Goal: Transaction & Acquisition: Obtain resource

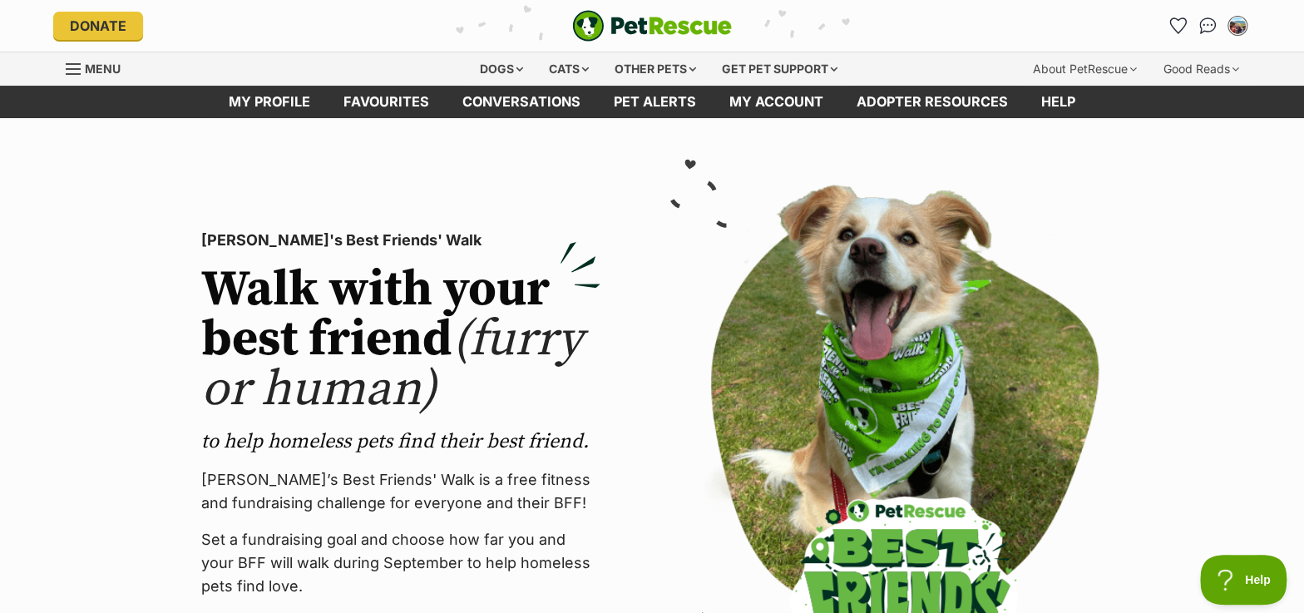
click at [112, 66] on span "Menu" at bounding box center [103, 69] width 36 height 14
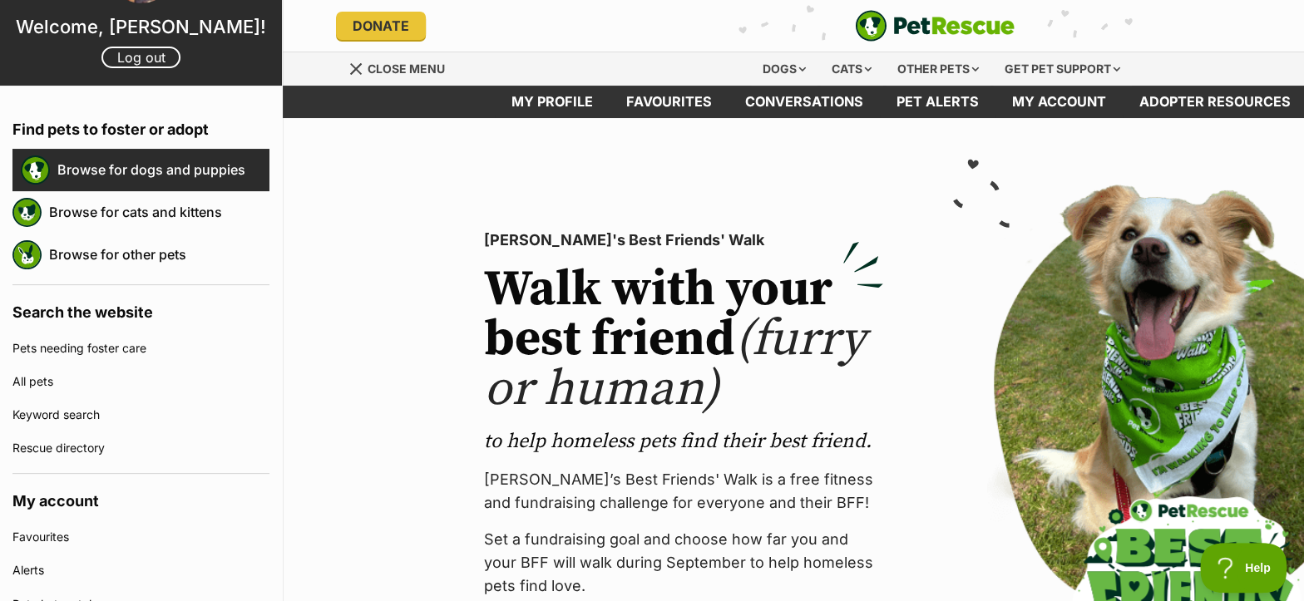
scroll to position [75, 0]
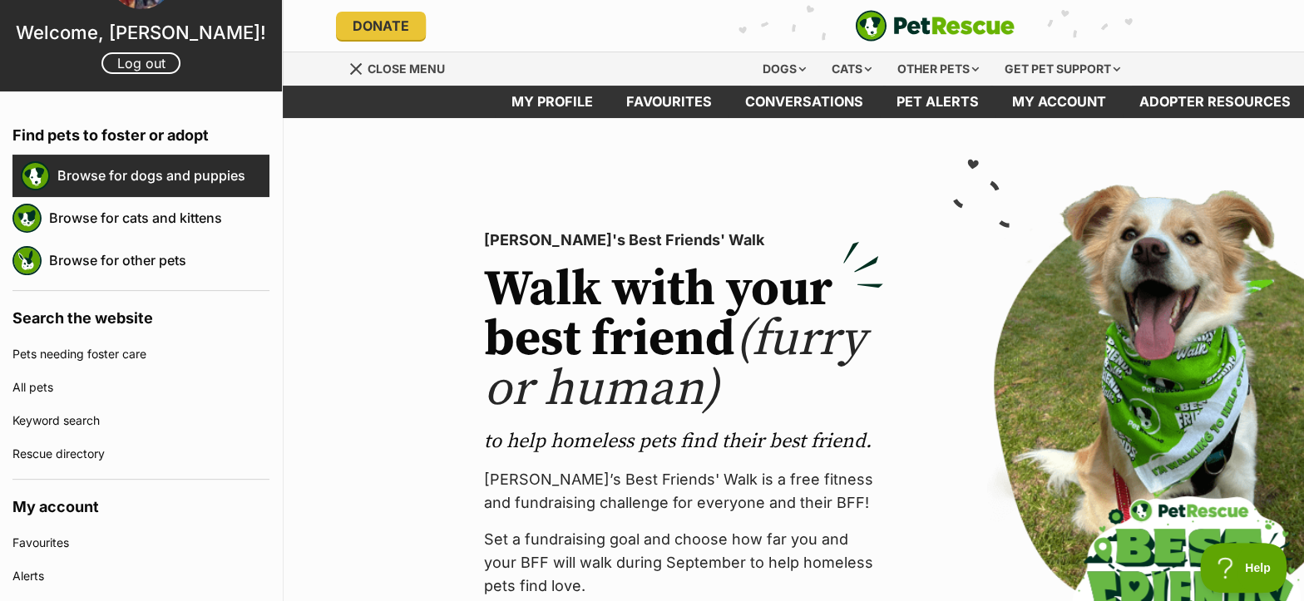
click at [159, 164] on link "Browse for dogs and puppies" at bounding box center [163, 175] width 212 height 35
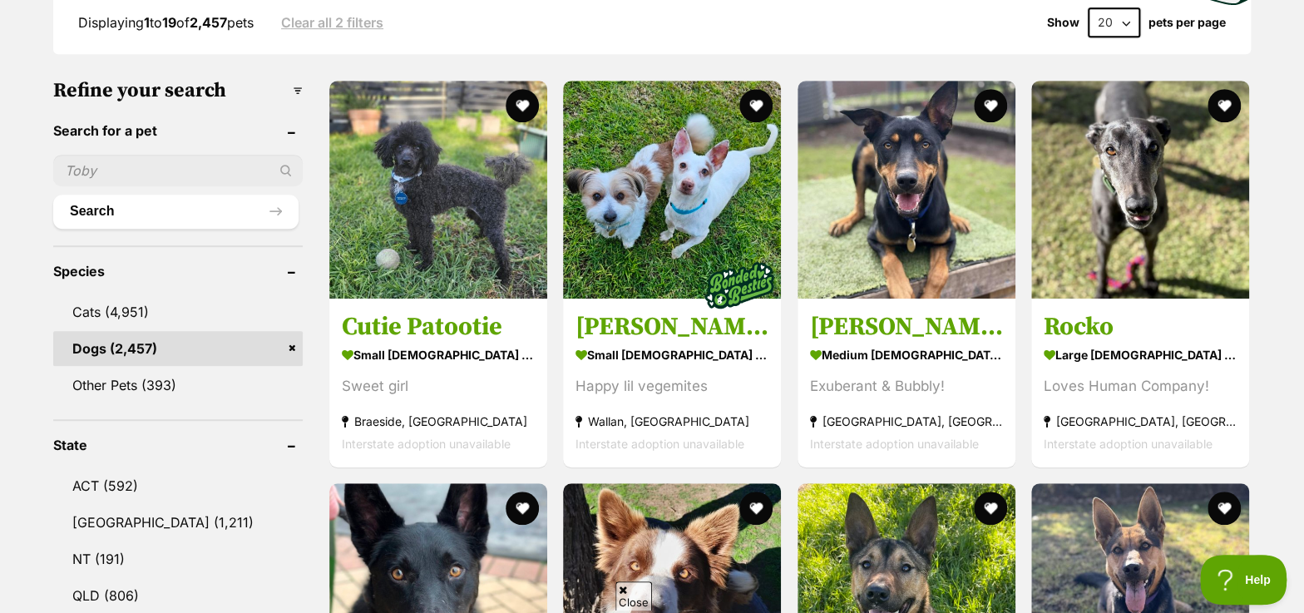
scroll to position [604, 0]
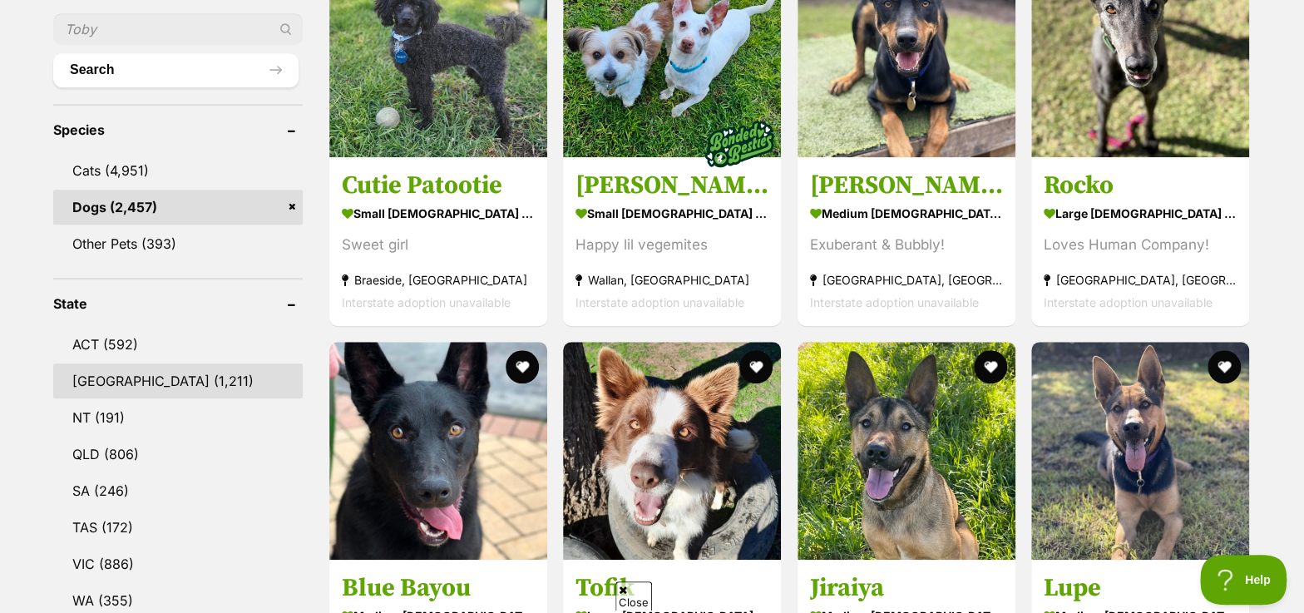
click at [137, 372] on link "NSW (1,211)" at bounding box center [177, 380] width 249 height 35
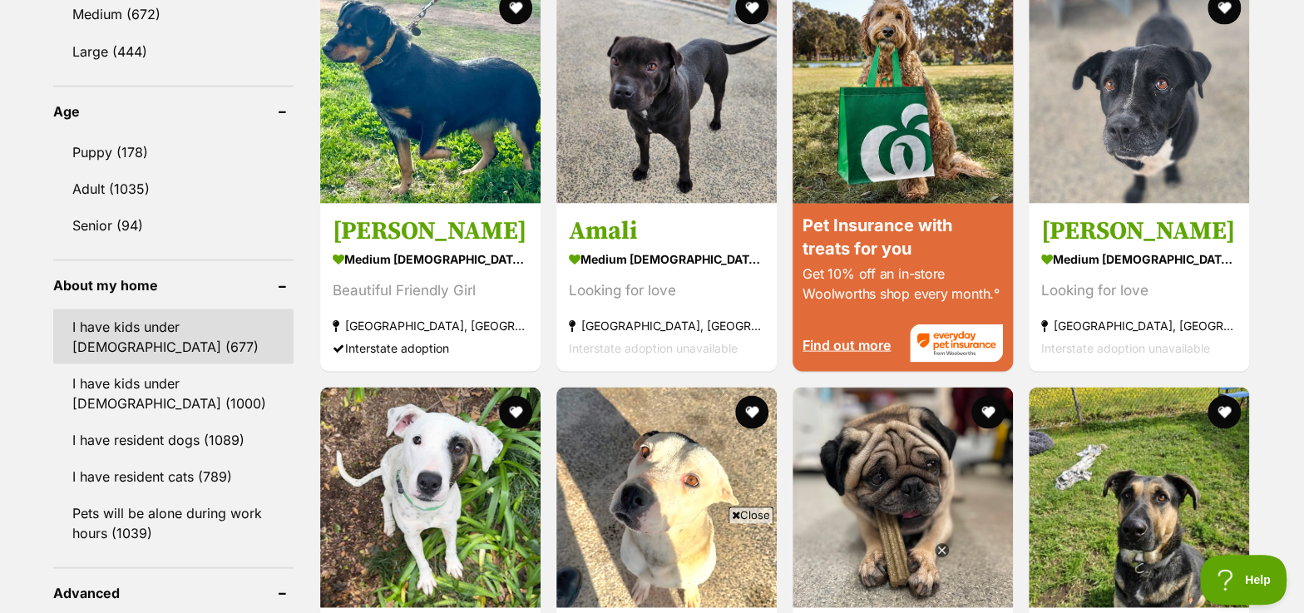
click at [182, 330] on link "I have kids under [DEMOGRAPHIC_DATA] (677)" at bounding box center [173, 335] width 240 height 55
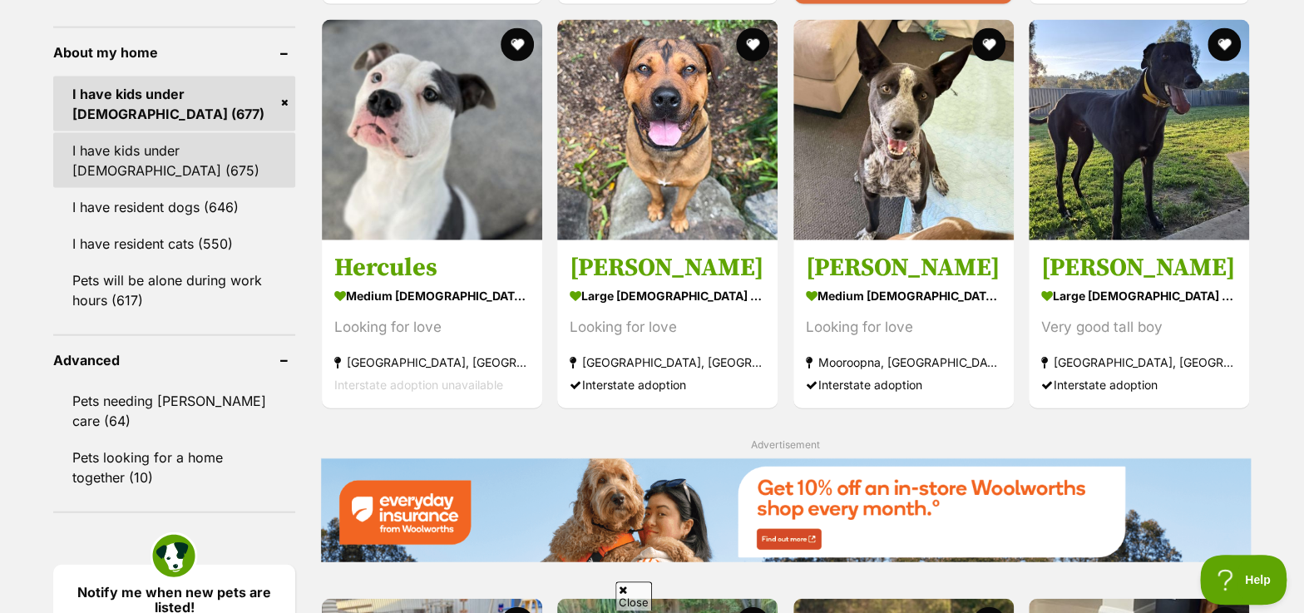
click at [164, 172] on link "I have kids under 12 years old (675)" at bounding box center [174, 160] width 242 height 55
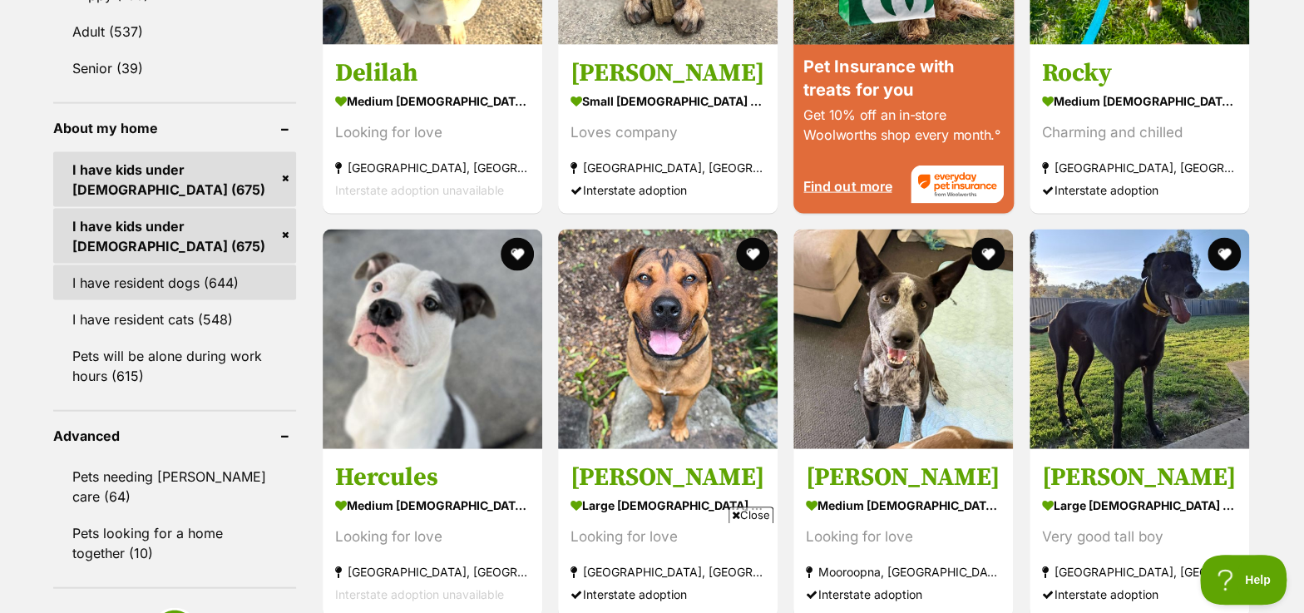
click at [131, 287] on link "I have resident dogs (644)" at bounding box center [174, 282] width 243 height 35
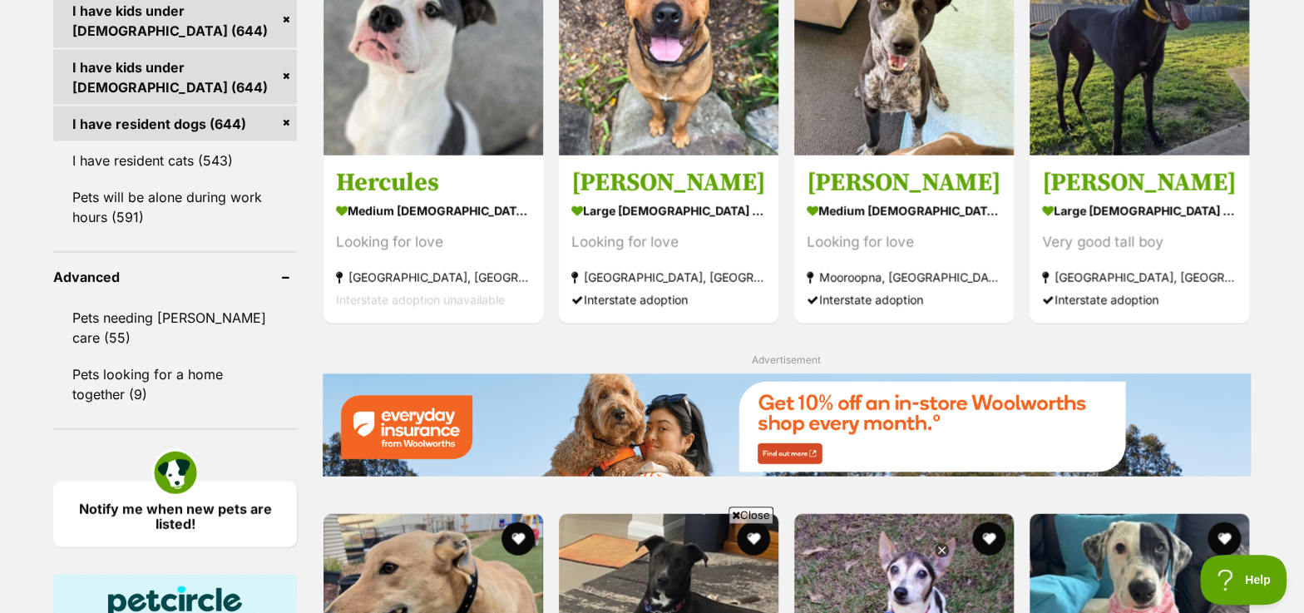
scroll to position [1965, 0]
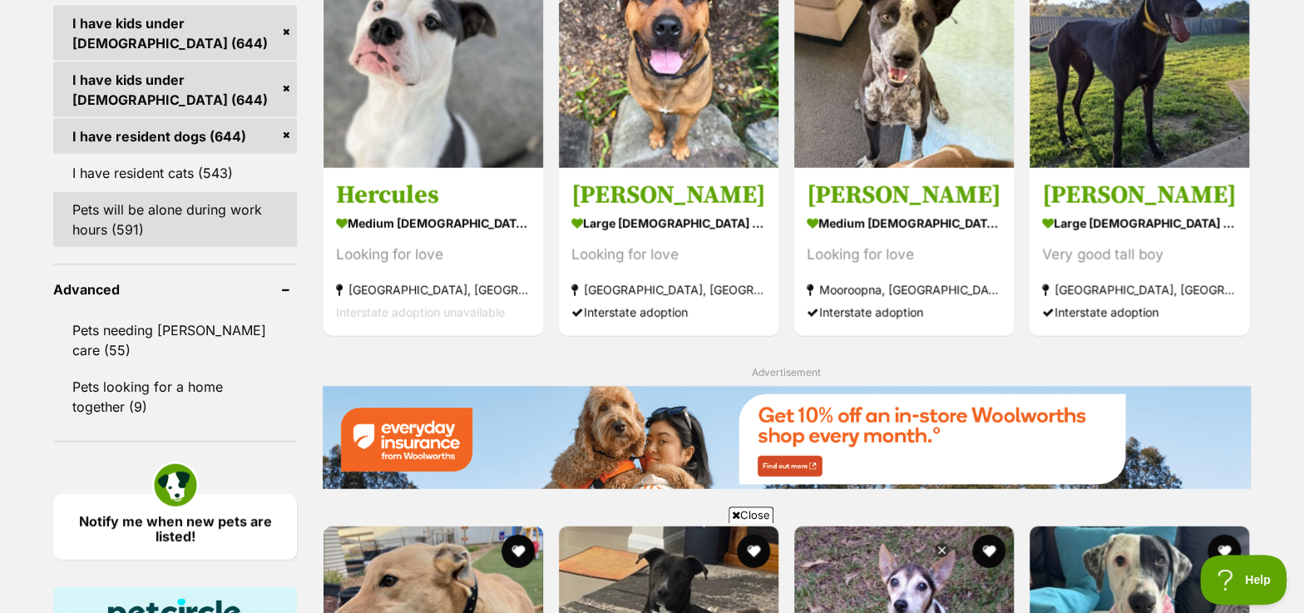
click at [131, 214] on link "Pets will be alone during work hours (591)" at bounding box center [175, 219] width 244 height 55
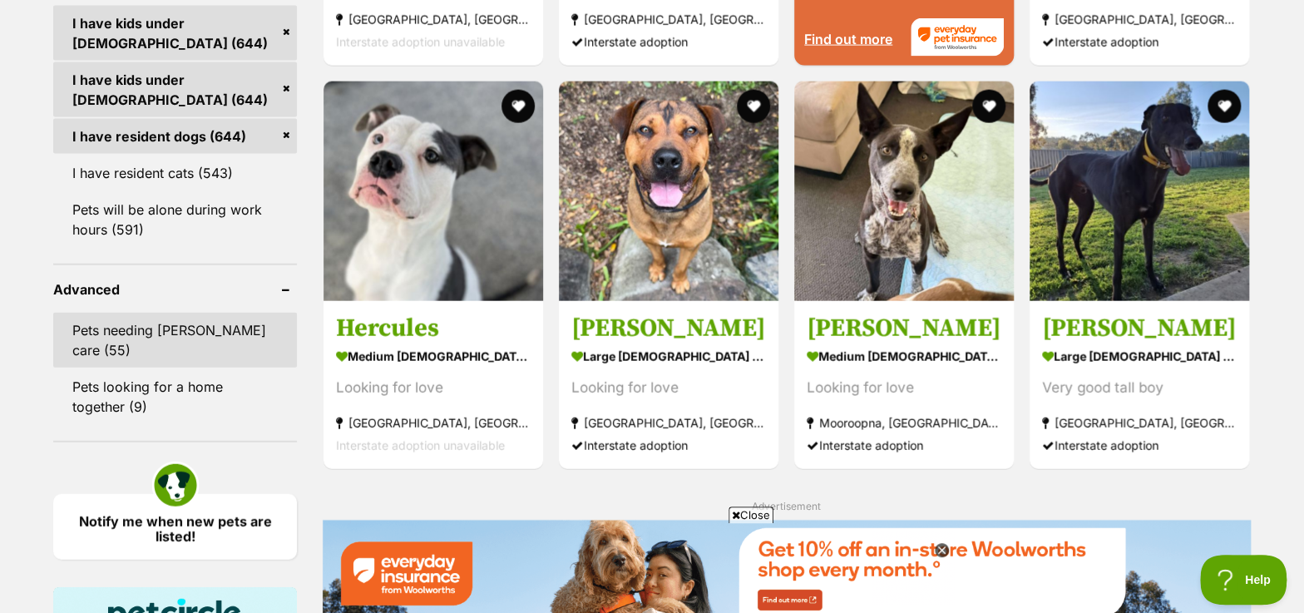
scroll to position [0, 0]
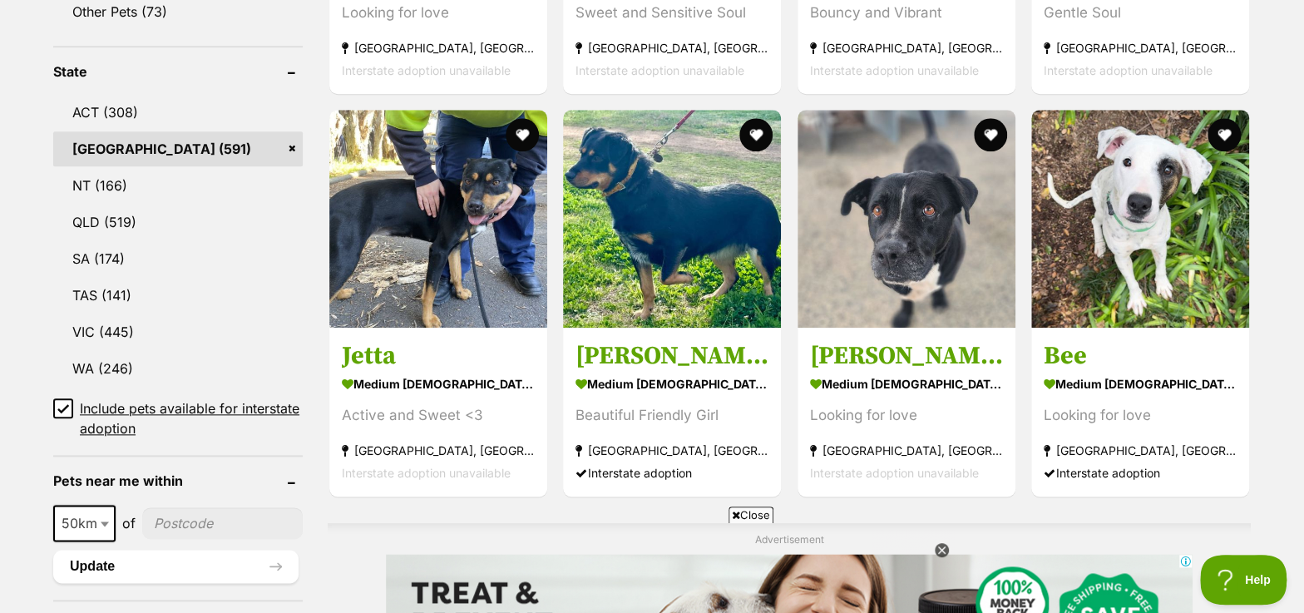
scroll to position [831, 0]
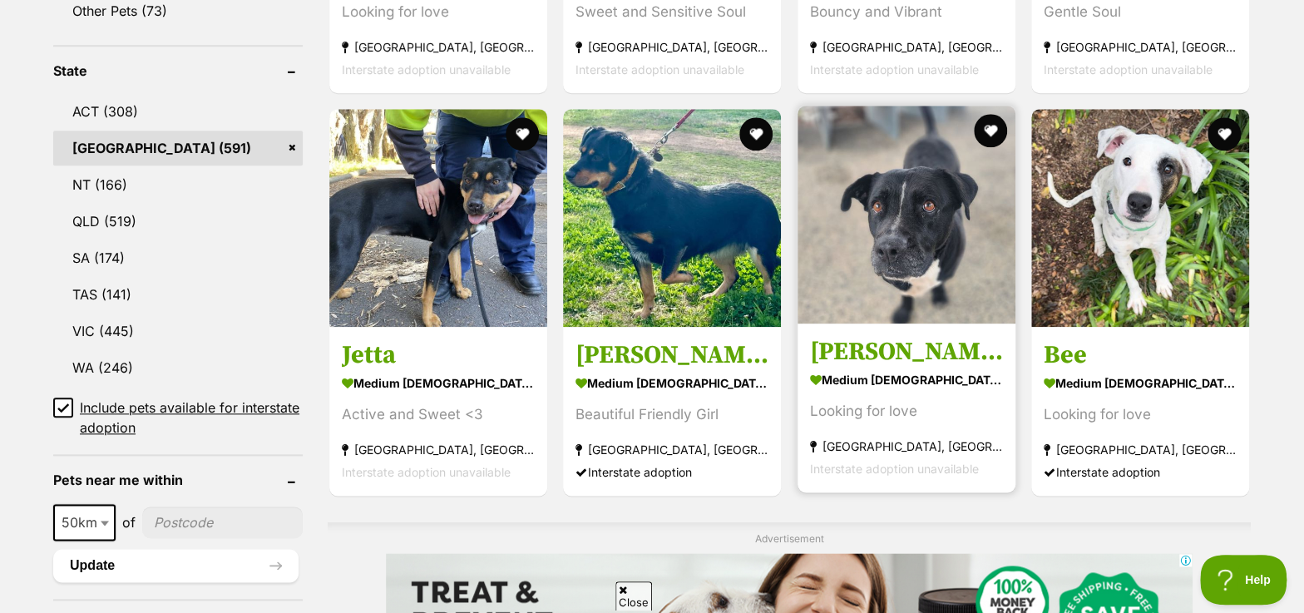
click at [837, 353] on h3 "[PERSON_NAME]" at bounding box center [906, 352] width 193 height 32
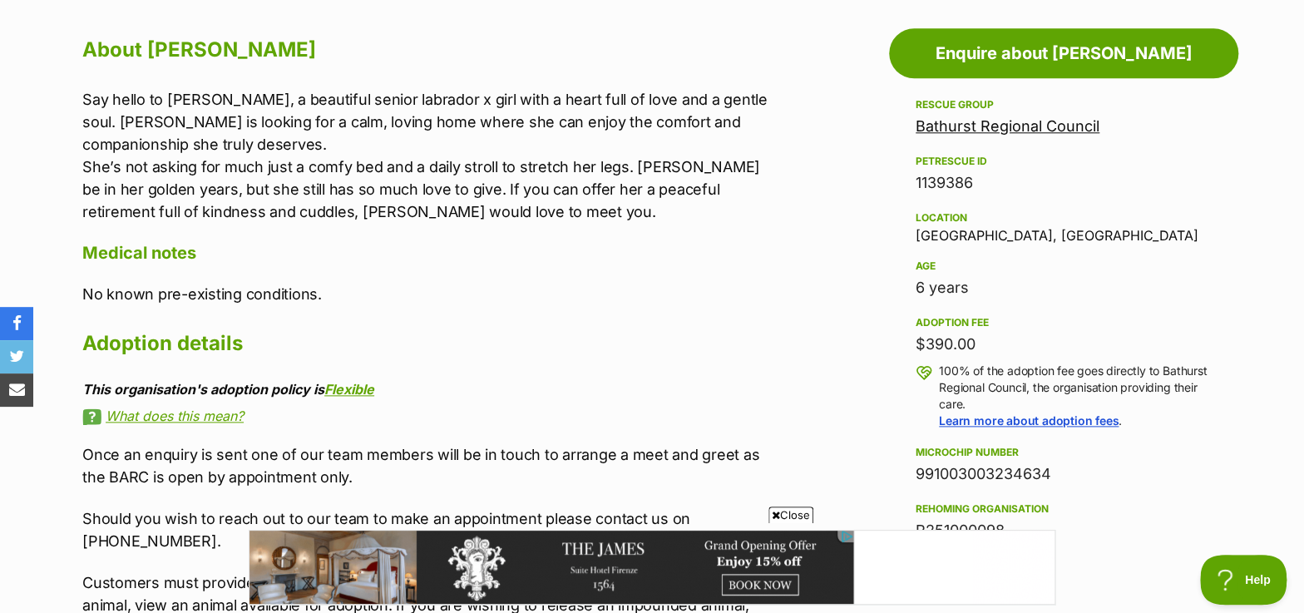
click at [184, 410] on link "What does this mean?" at bounding box center [425, 415] width 687 height 15
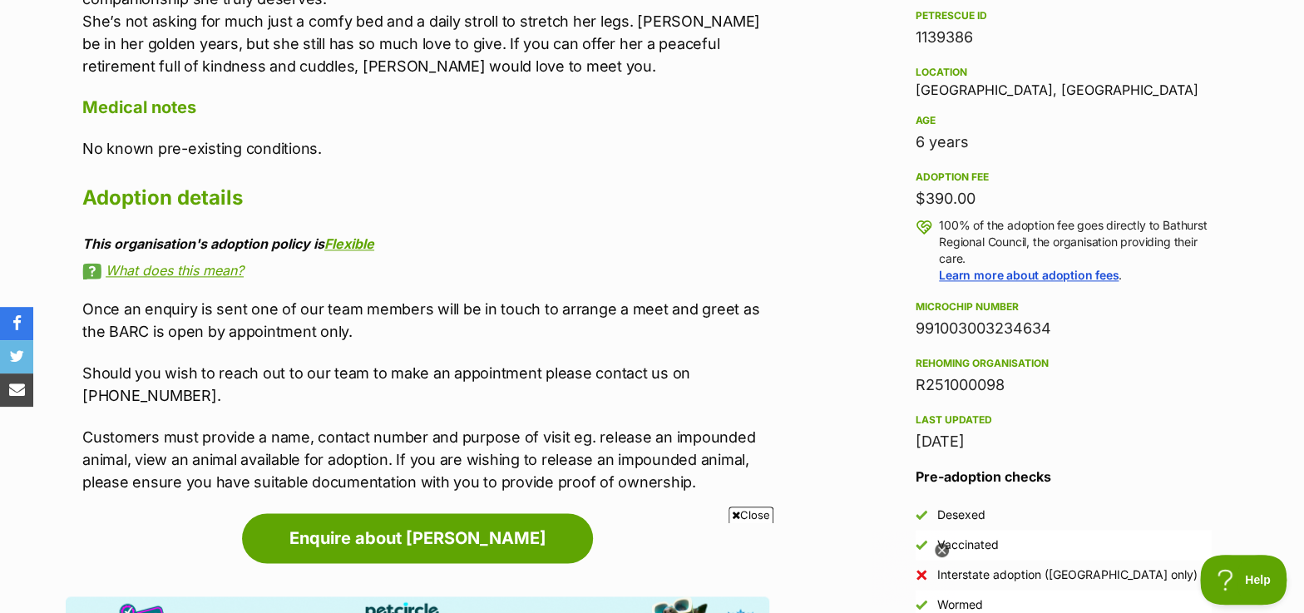
scroll to position [982, 0]
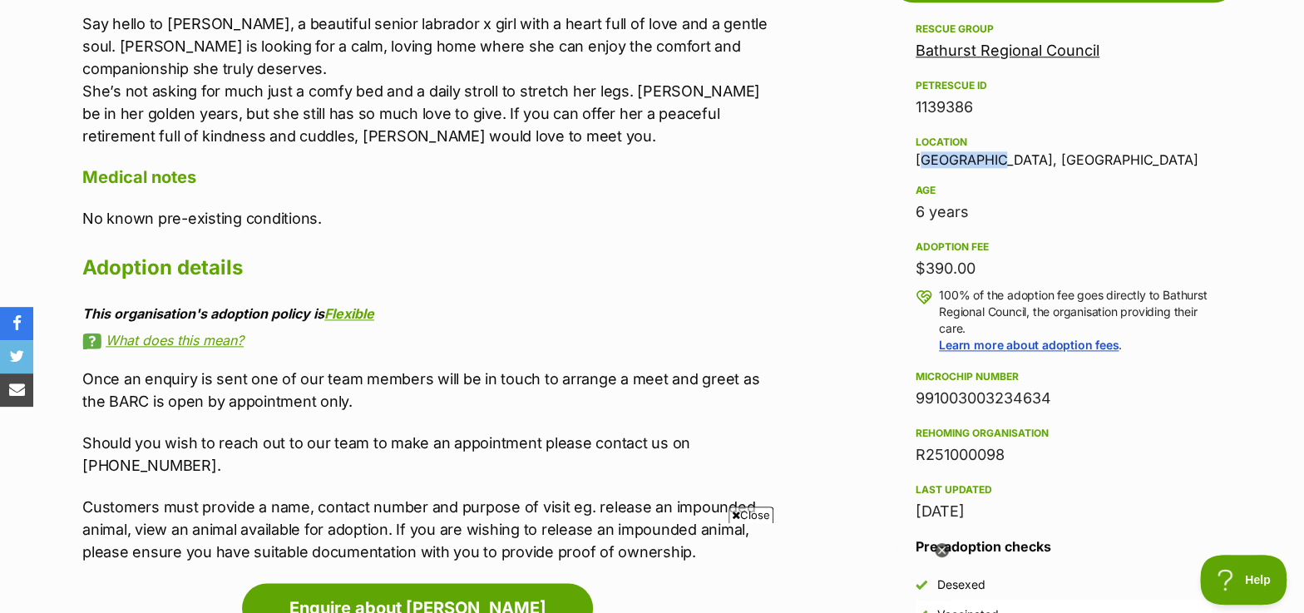
drag, startPoint x: 998, startPoint y: 152, endPoint x: 910, endPoint y: 159, distance: 88.4
click at [910, 159] on aside "Rescue group Bathurst Regional Council PetRescue ID 1139386 Location Kelso, NSW…" at bounding box center [1063, 354] width 349 height 670
copy div "[GEOGRAPHIC_DATA], [GEOGRAPHIC_DATA]"
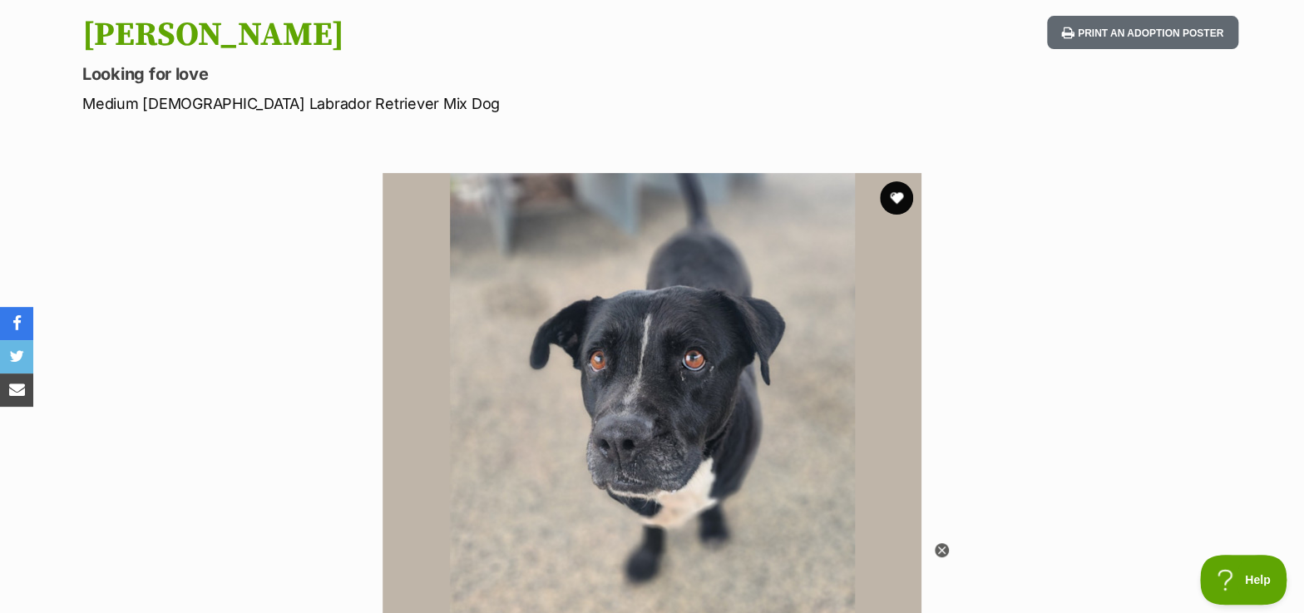
scroll to position [0, 0]
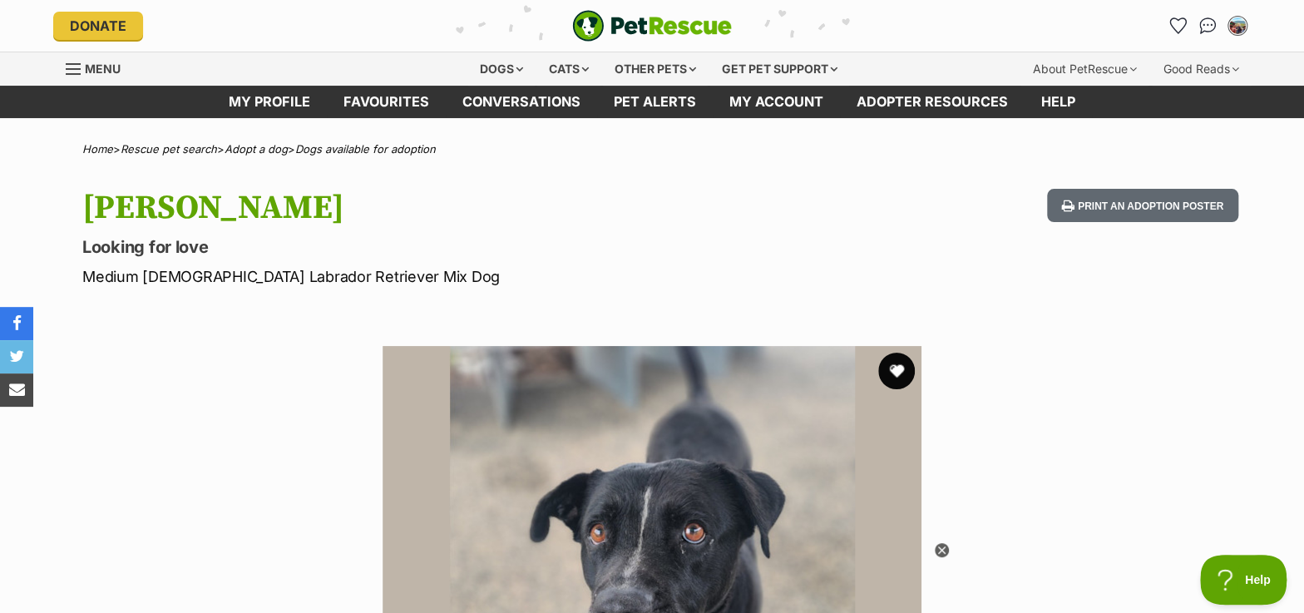
click at [895, 374] on button "favourite" at bounding box center [896, 371] width 37 height 37
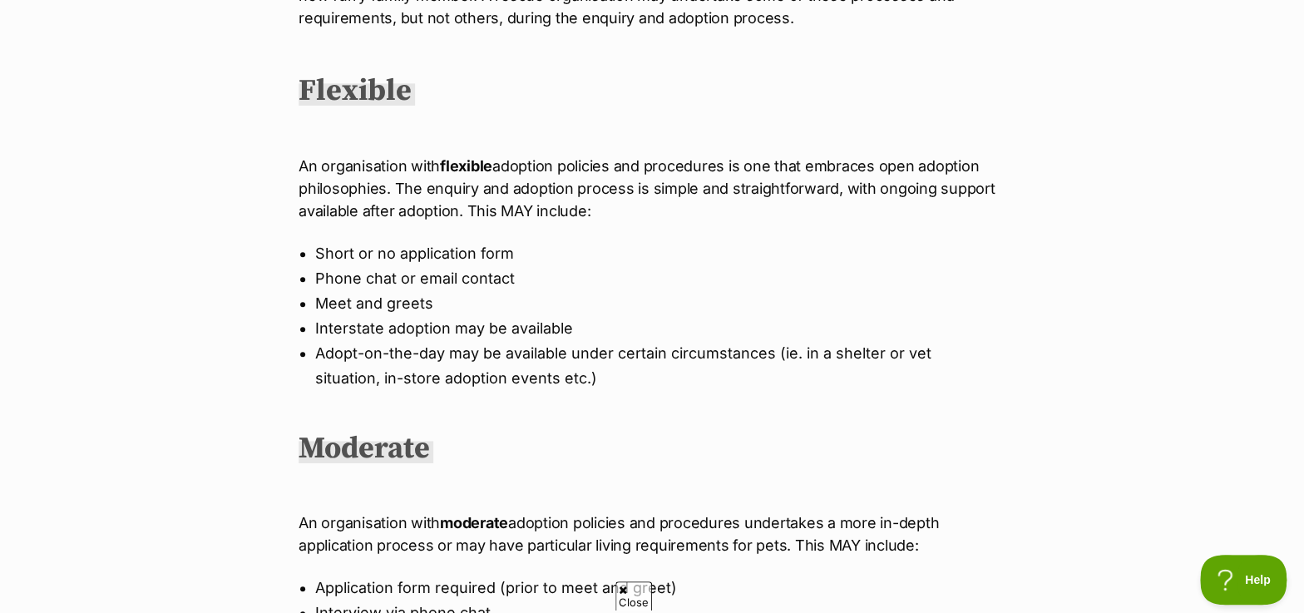
scroll to position [453, 0]
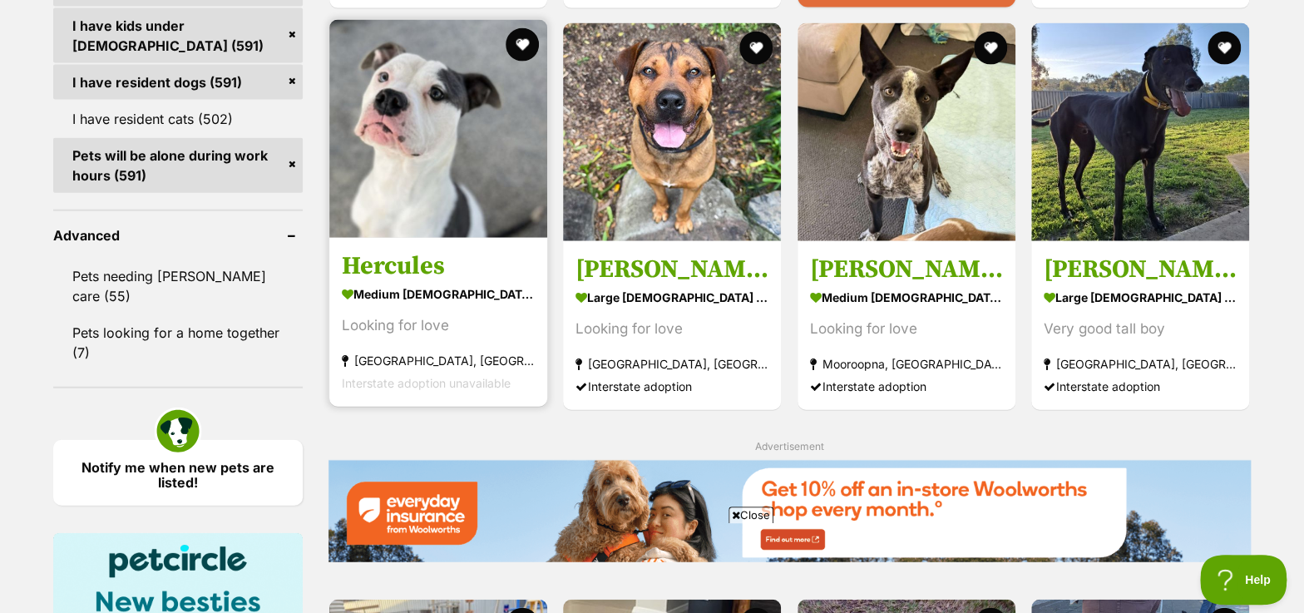
scroll to position [2032, 0]
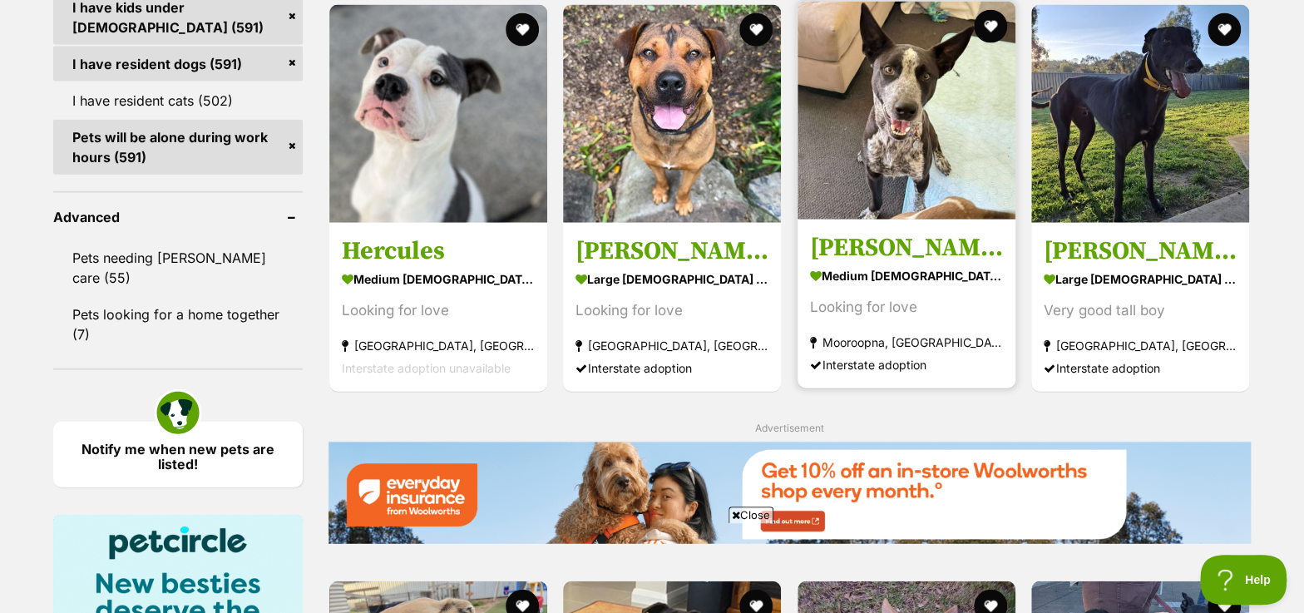
click at [858, 247] on h3 "[PERSON_NAME]" at bounding box center [906, 248] width 193 height 32
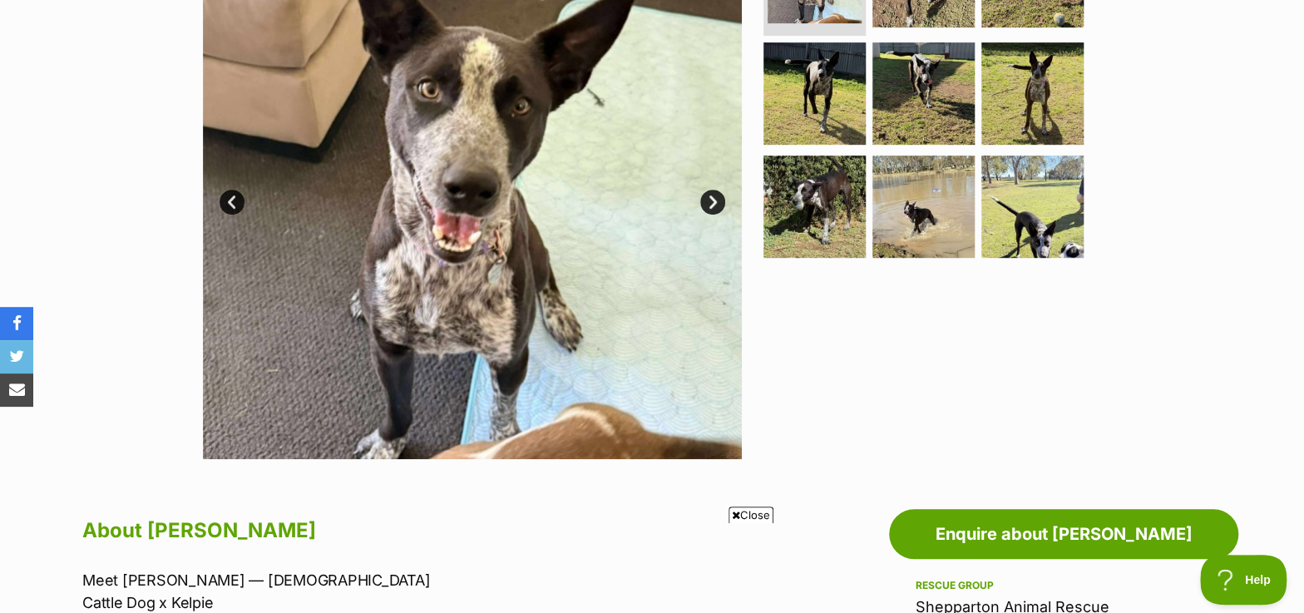
scroll to position [377, 0]
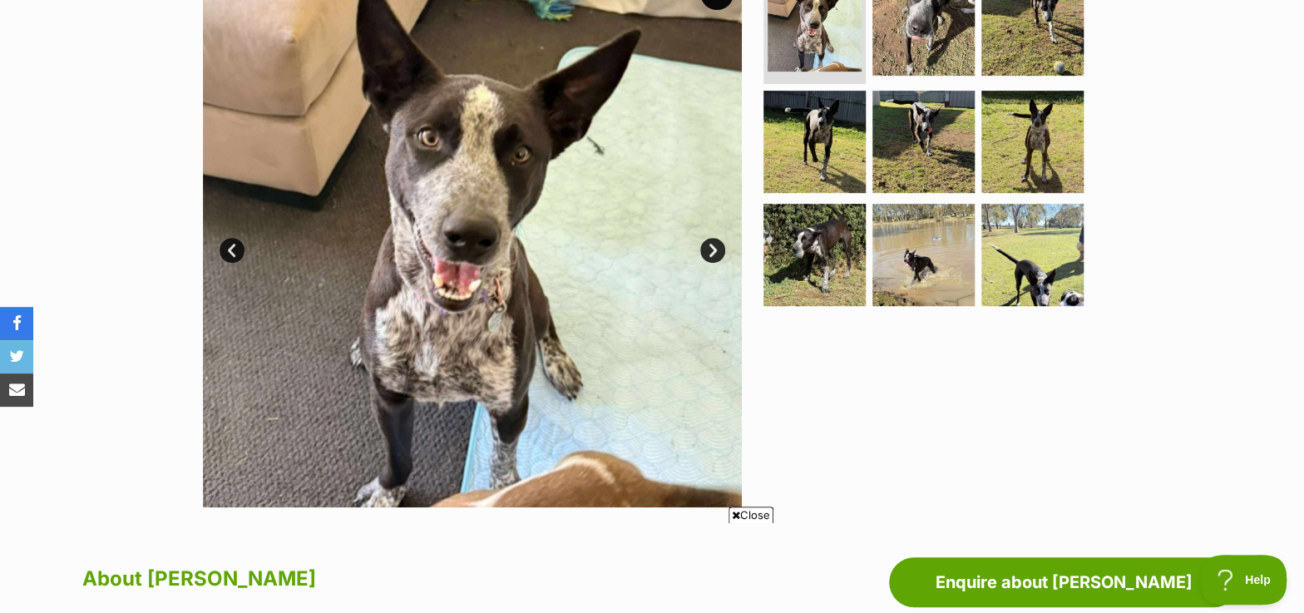
click at [712, 241] on link "Next" at bounding box center [712, 250] width 25 height 25
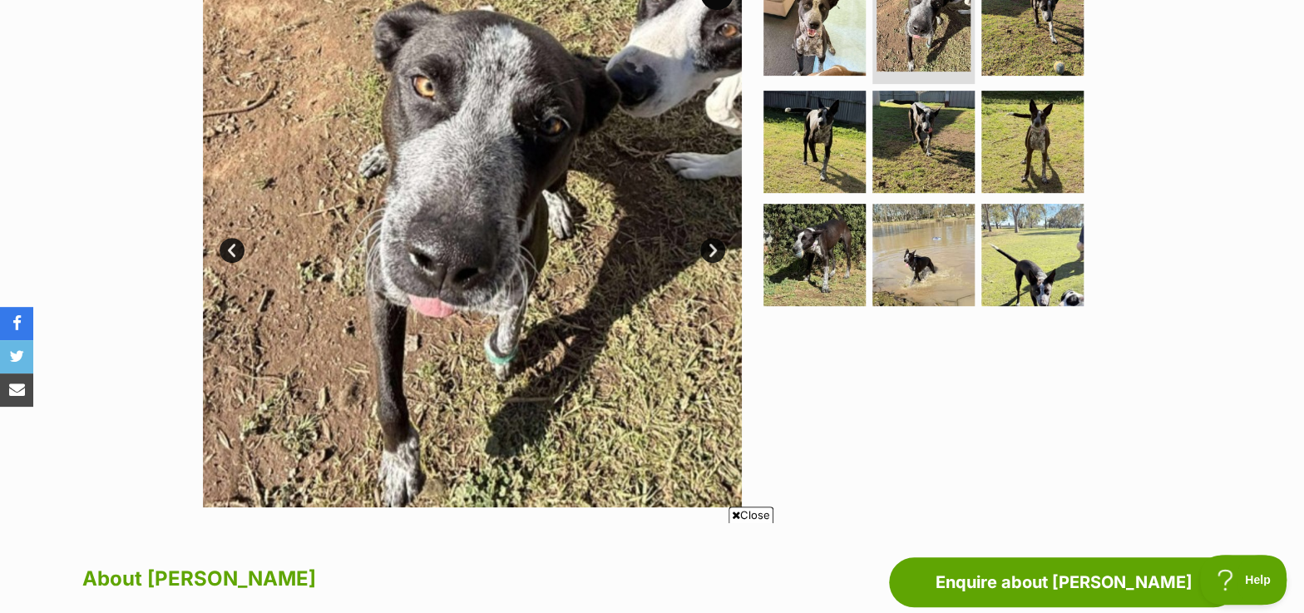
click at [712, 242] on link "Next" at bounding box center [712, 250] width 25 height 25
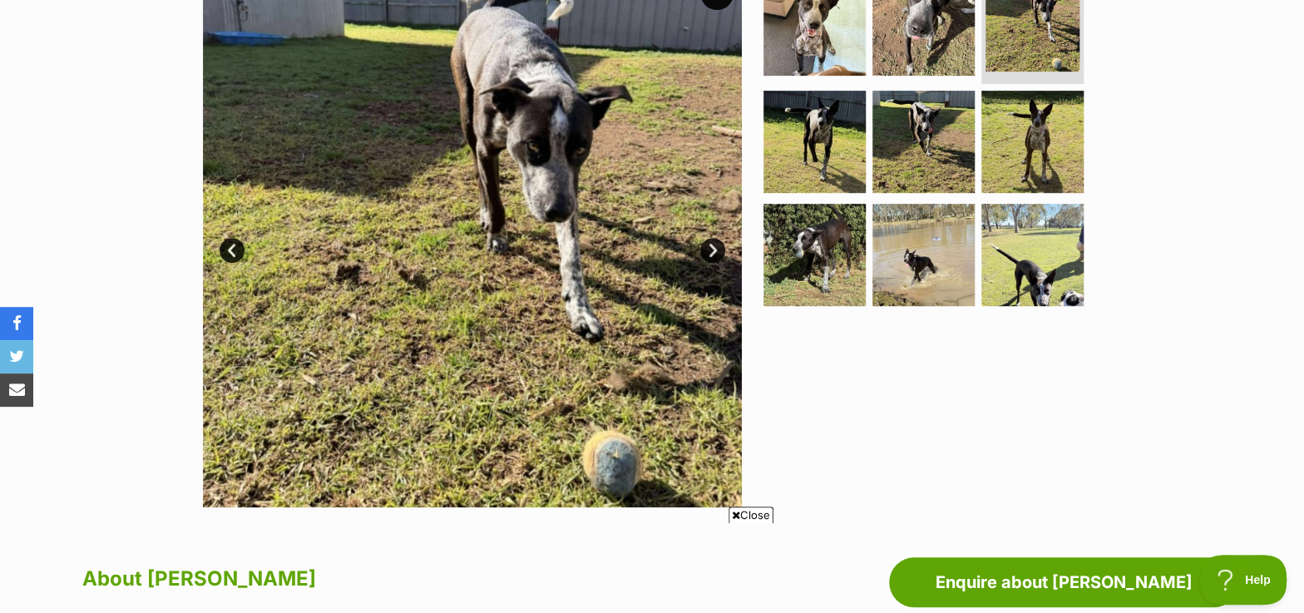
click at [712, 242] on link "Next" at bounding box center [712, 250] width 25 height 25
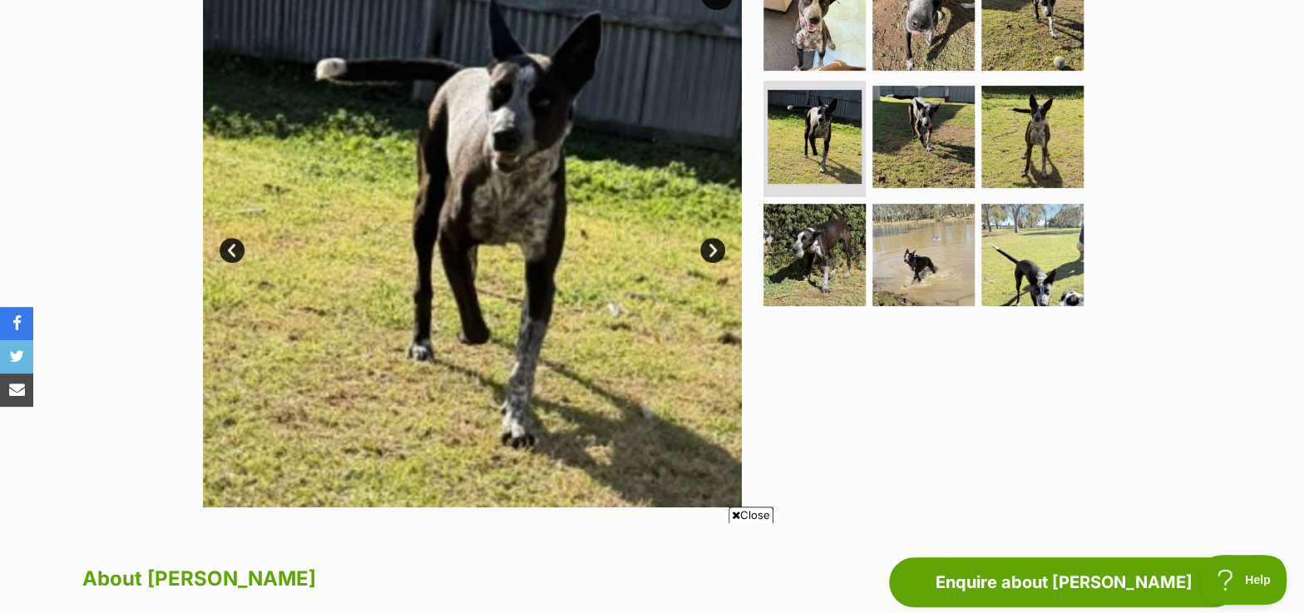
click at [712, 242] on link "Next" at bounding box center [712, 250] width 25 height 25
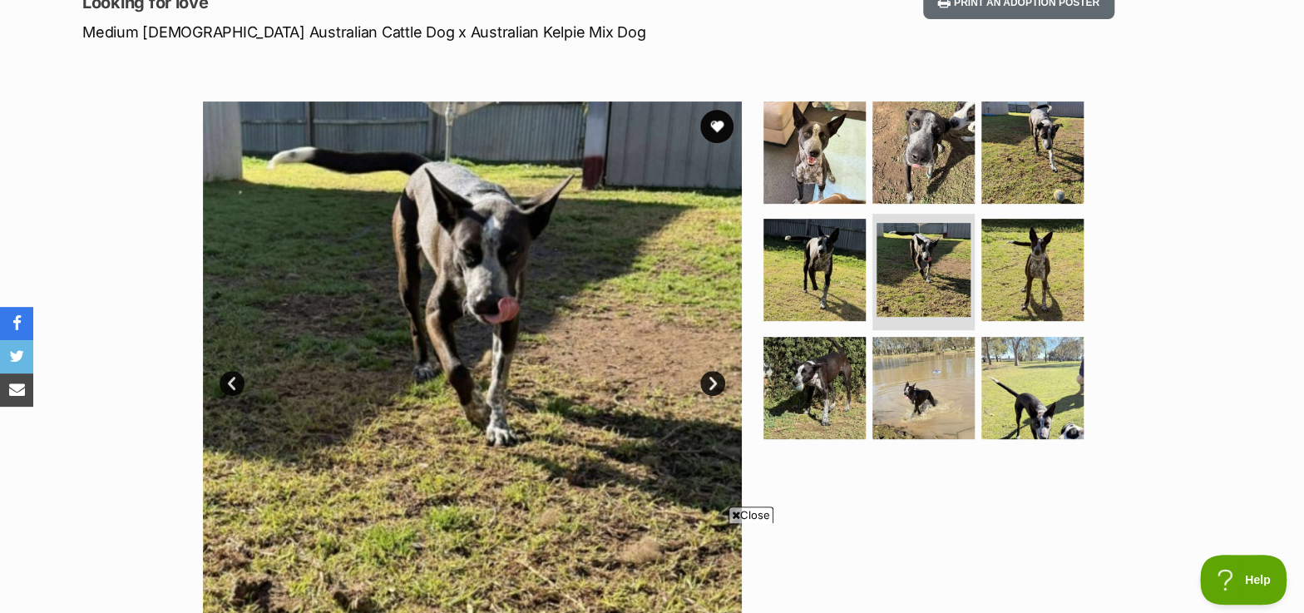
scroll to position [226, 0]
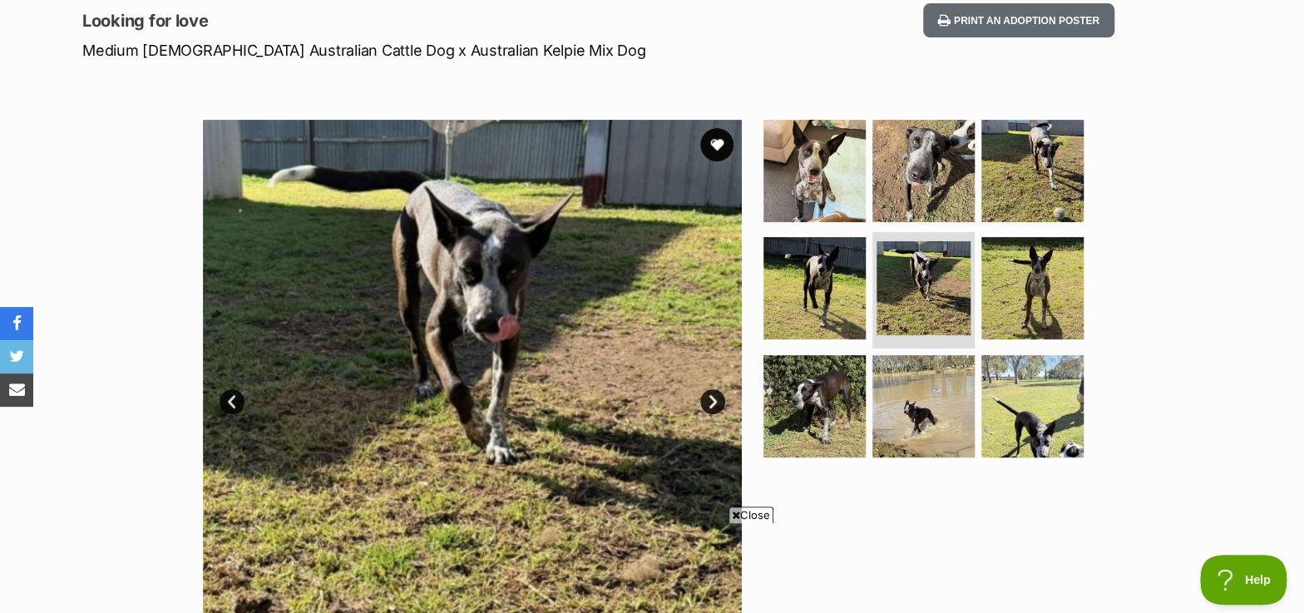
click at [712, 404] on link "Next" at bounding box center [712, 401] width 25 height 25
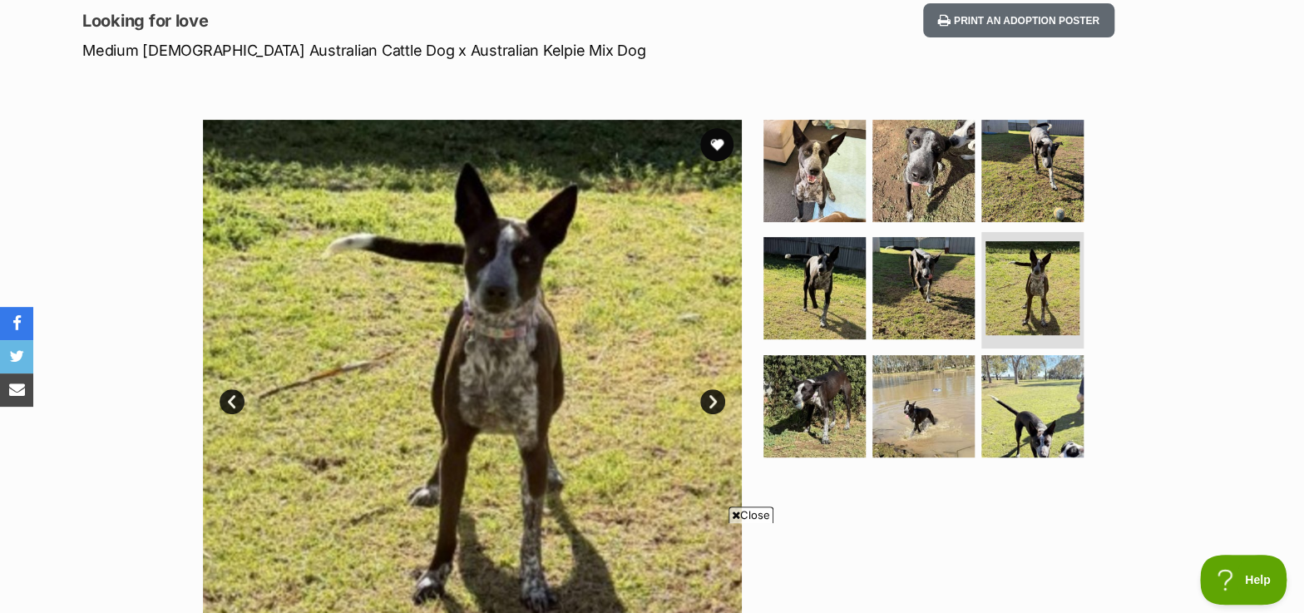
click at [712, 404] on link "Next" at bounding box center [712, 401] width 25 height 25
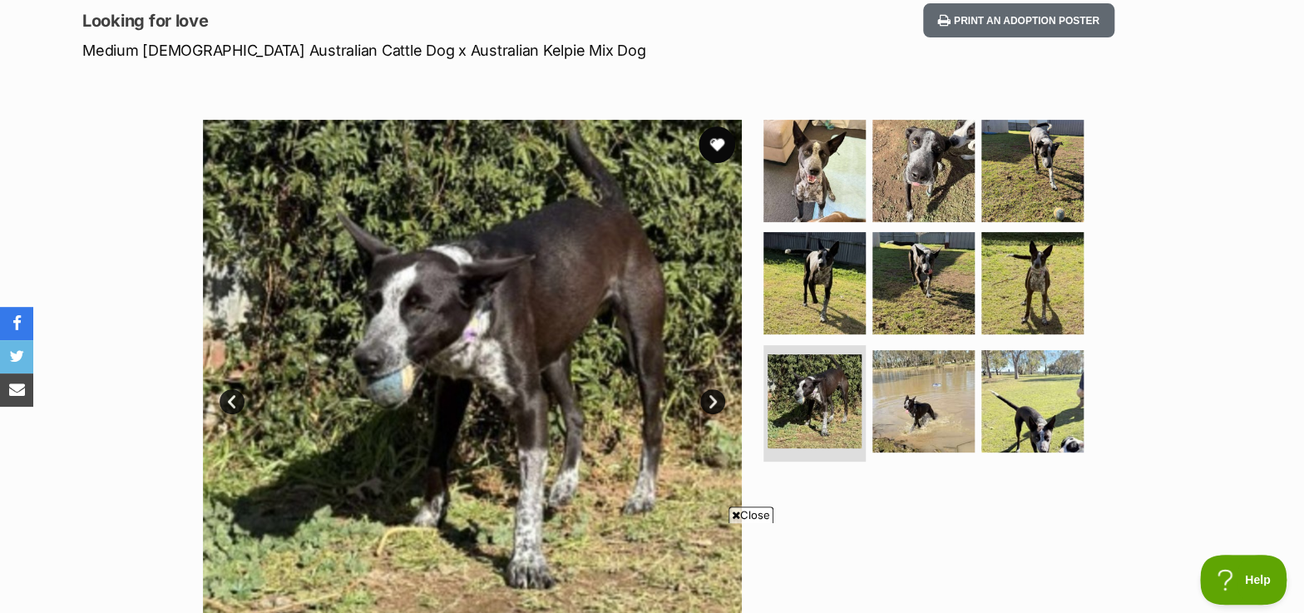
click at [713, 141] on button "favourite" at bounding box center [716, 144] width 37 height 37
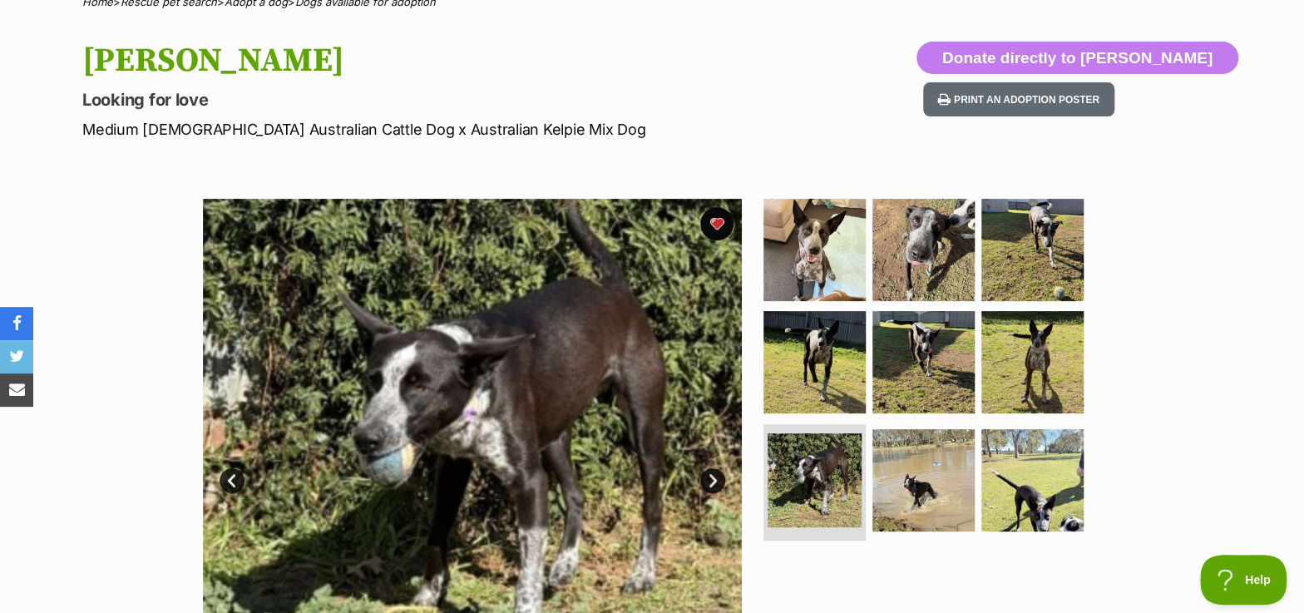
scroll to position [0, 0]
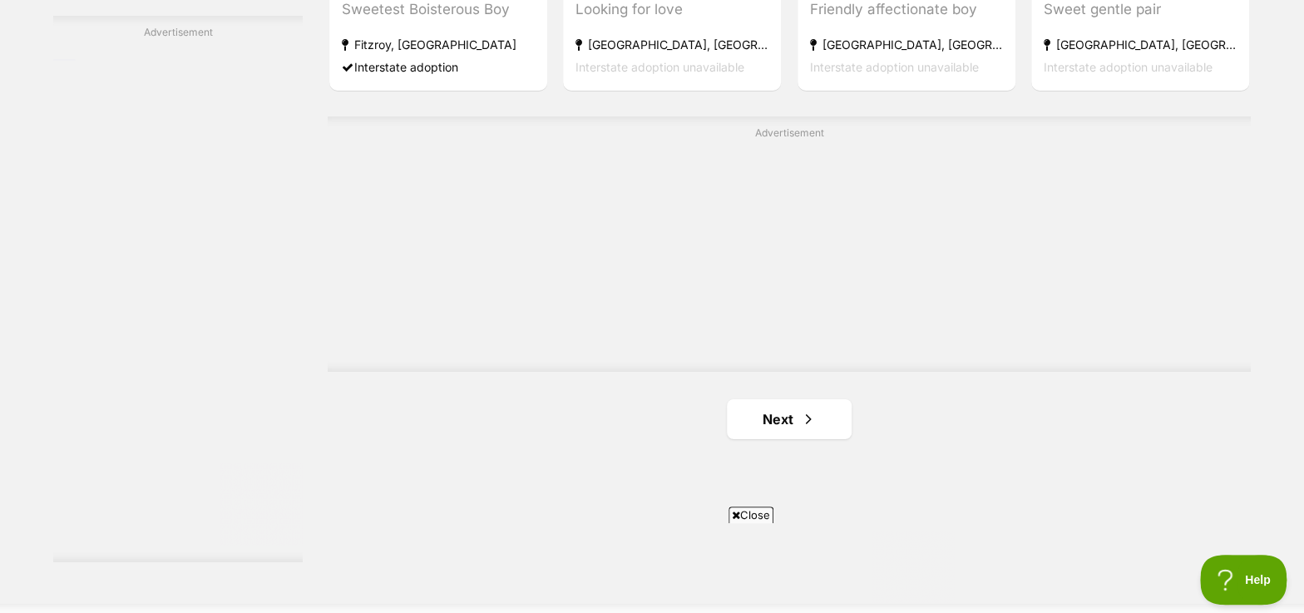
scroll to position [2930, 0]
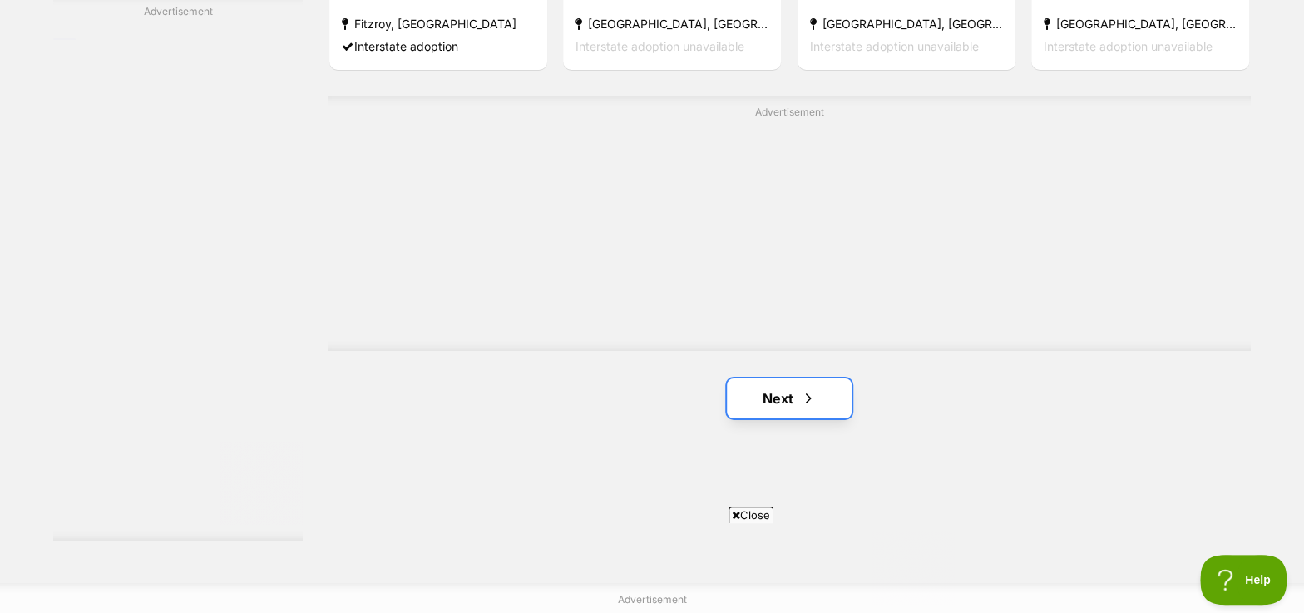
click at [782, 378] on link "Next" at bounding box center [789, 398] width 125 height 40
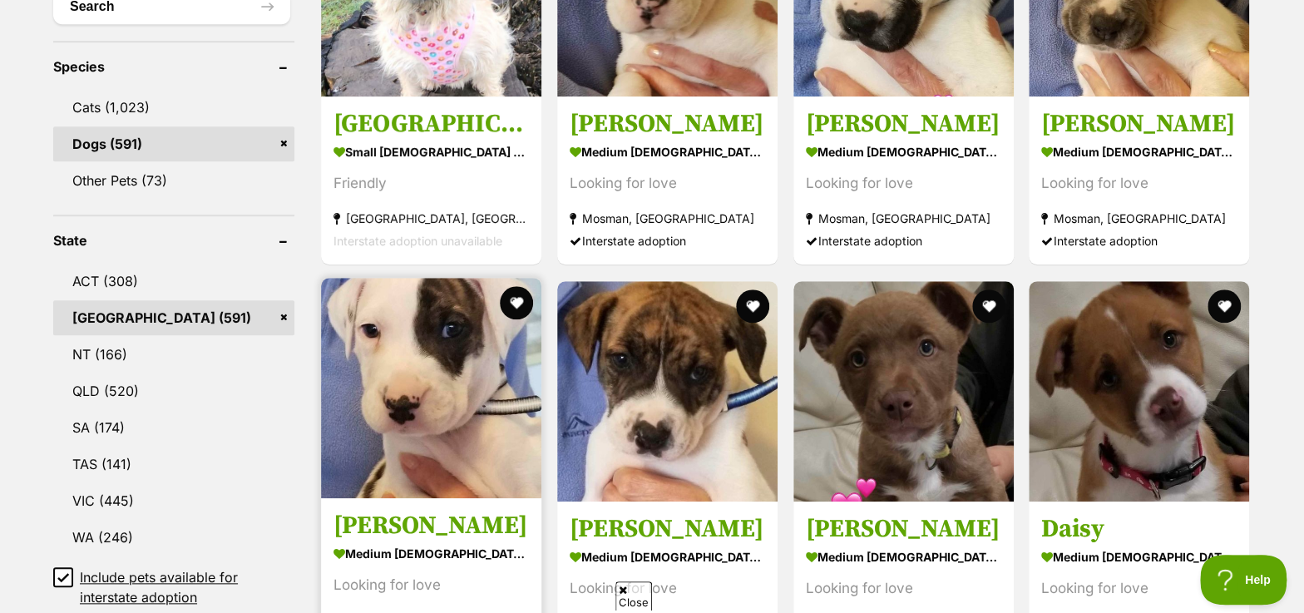
scroll to position [755, 0]
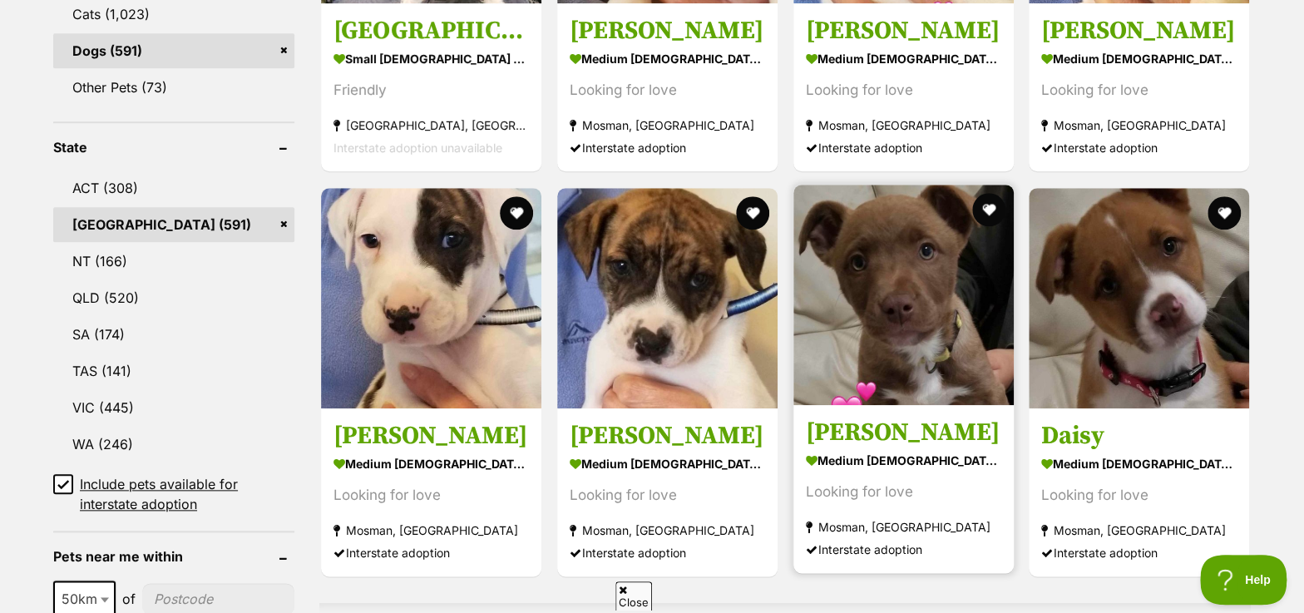
click at [825, 433] on h3 "Lucy" at bounding box center [903, 433] width 195 height 32
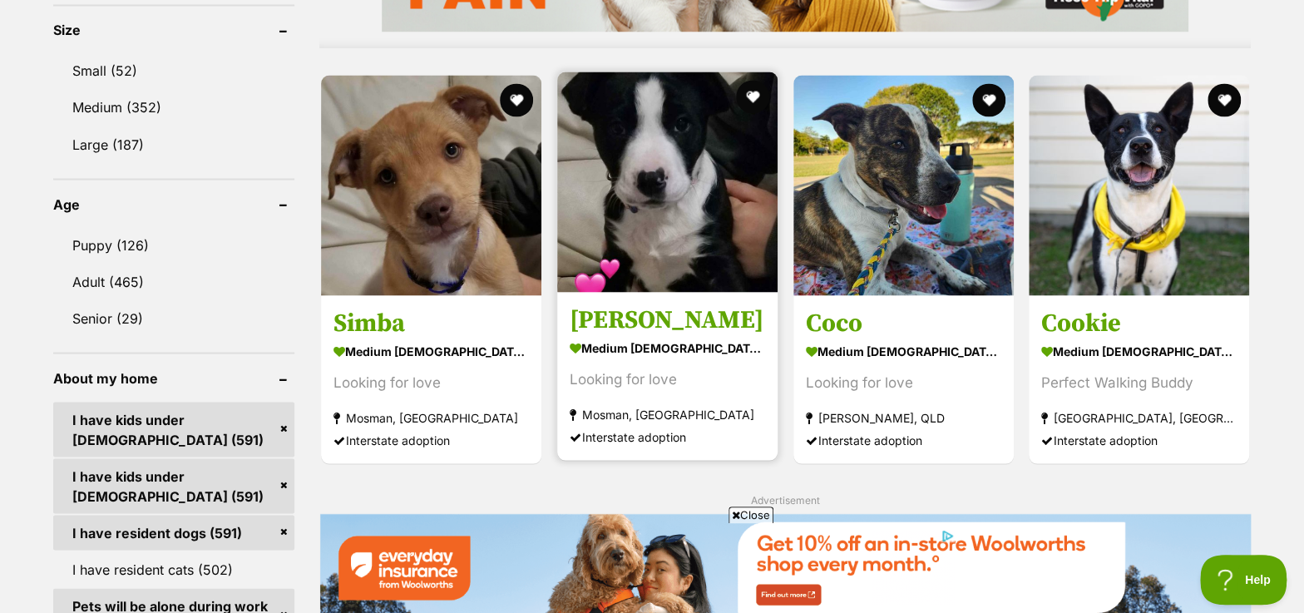
scroll to position [1587, 0]
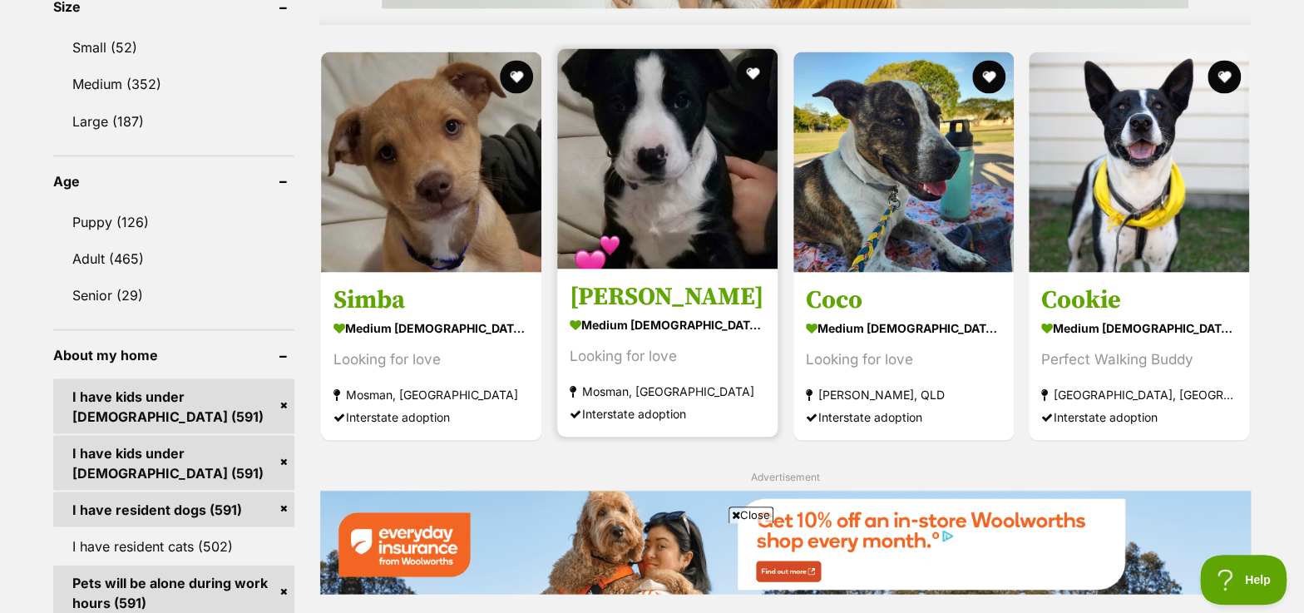
click at [593, 299] on h3 "Bruce" at bounding box center [666, 296] width 195 height 32
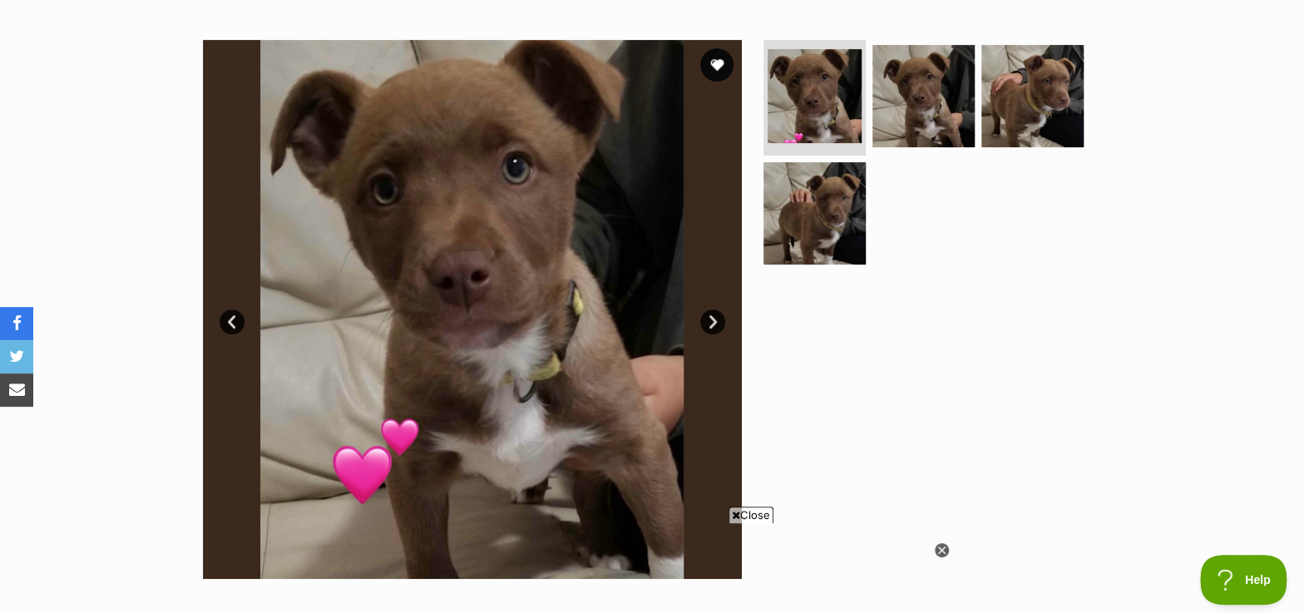
scroll to position [302, 0]
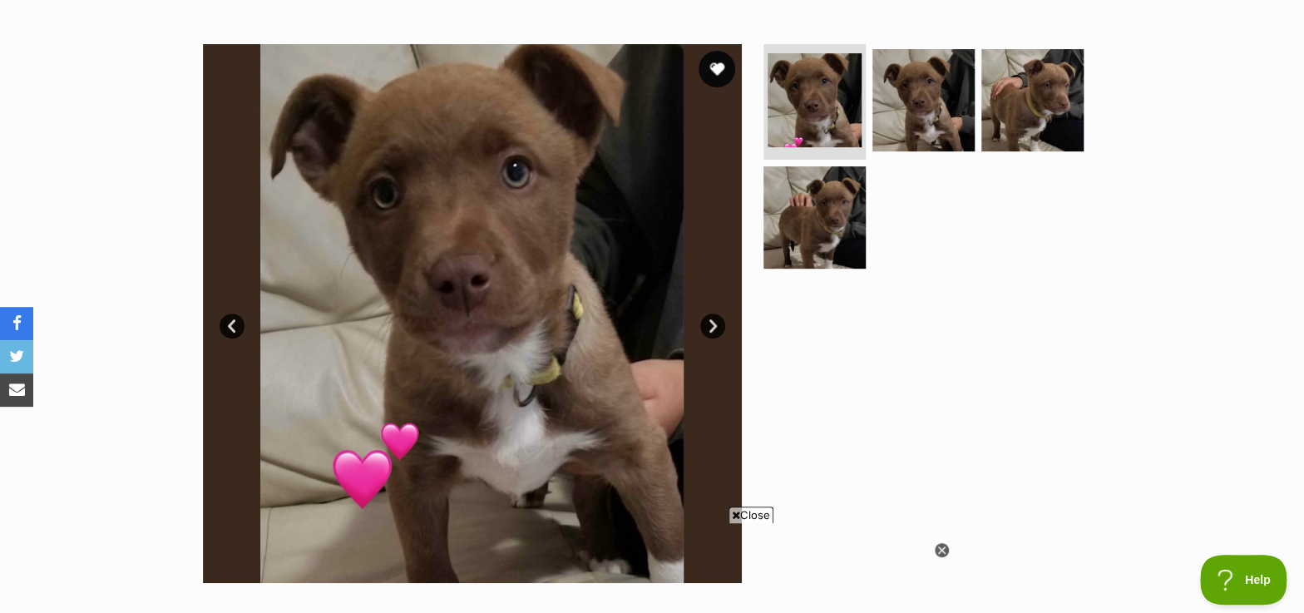
click at [724, 65] on button "favourite" at bounding box center [716, 69] width 37 height 37
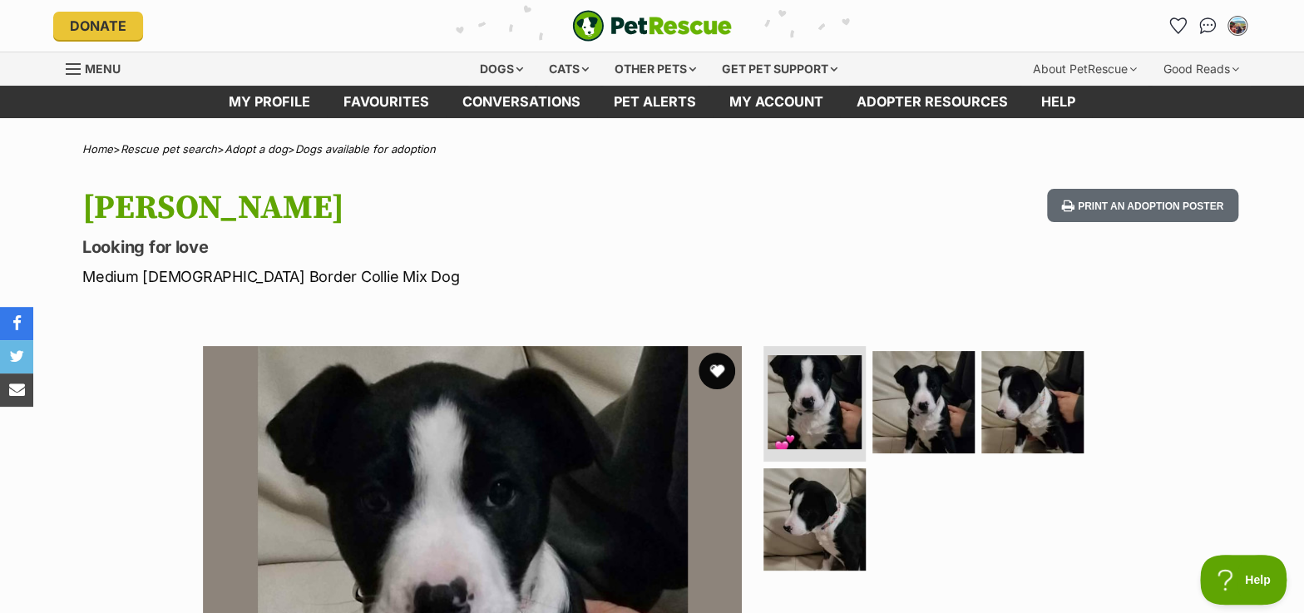
click at [717, 376] on button "favourite" at bounding box center [716, 371] width 37 height 37
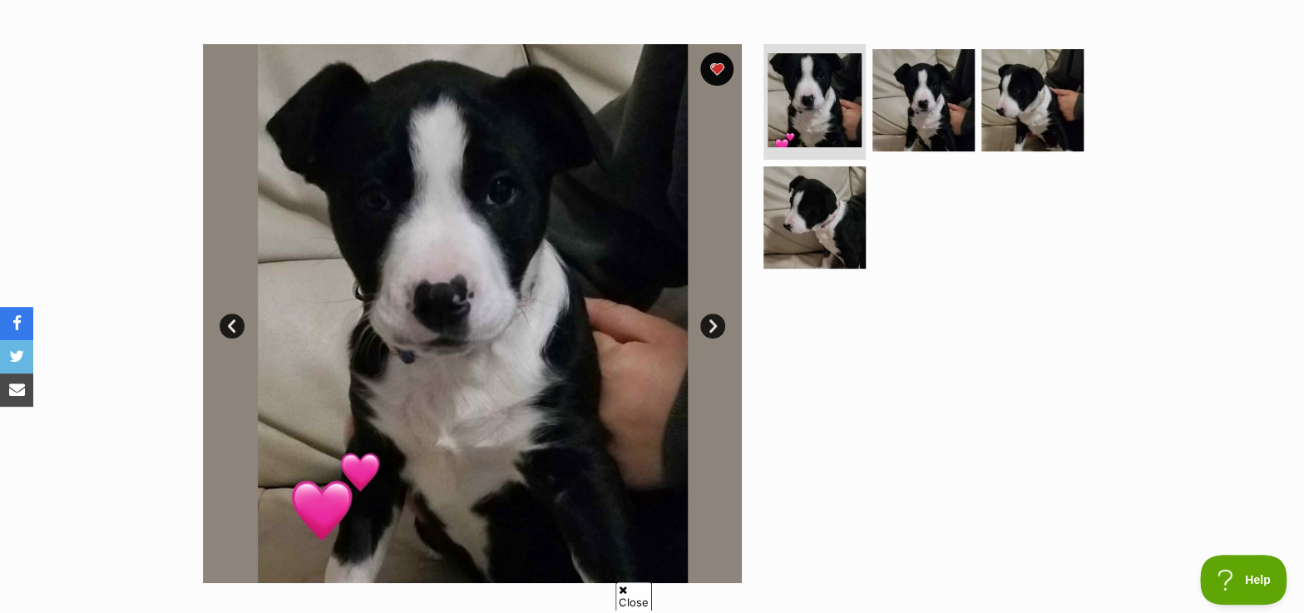
click at [717, 322] on link "Next" at bounding box center [712, 325] width 25 height 25
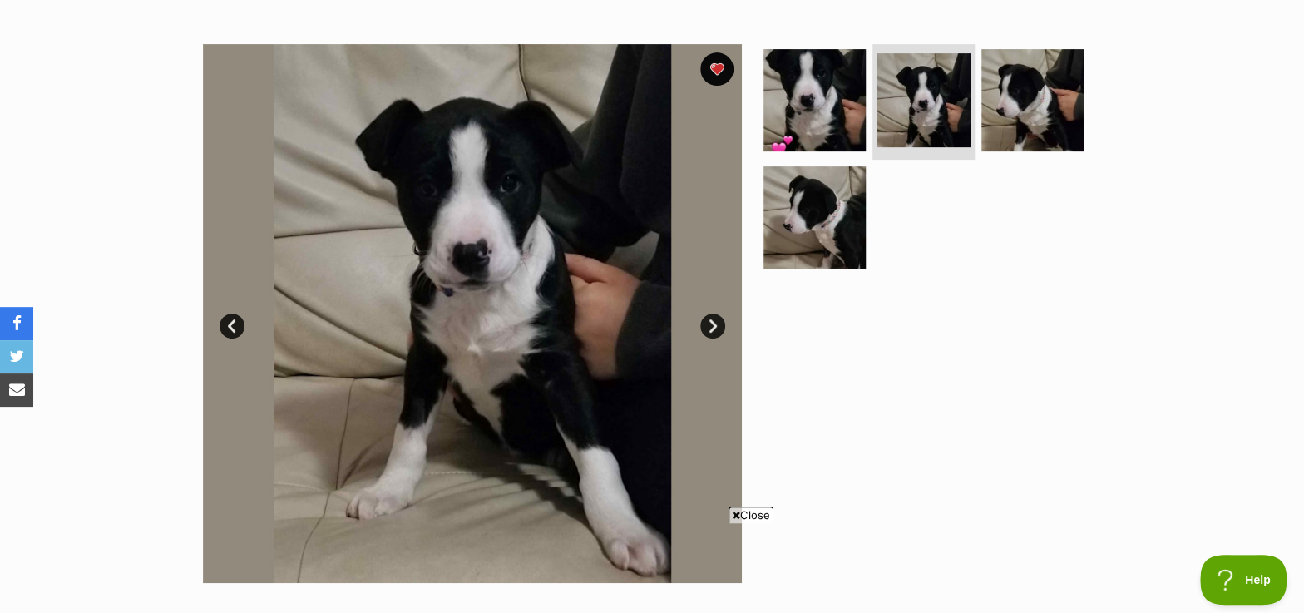
click at [716, 328] on link "Next" at bounding box center [712, 325] width 25 height 25
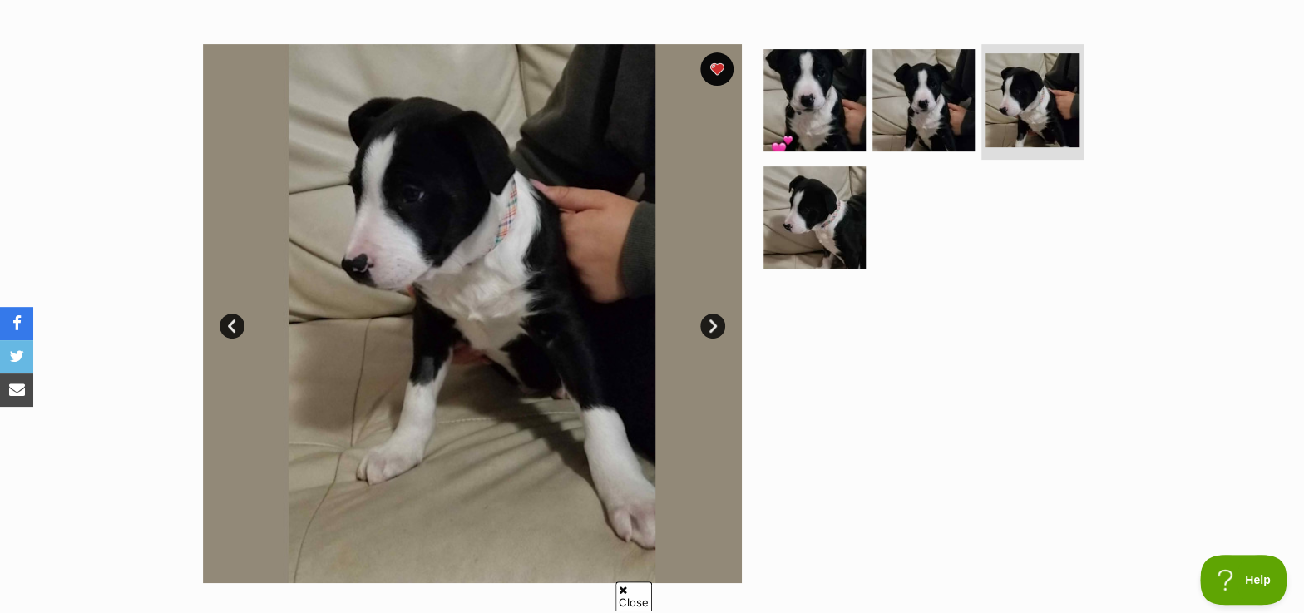
click at [1077, 303] on div at bounding box center [930, 313] width 341 height 539
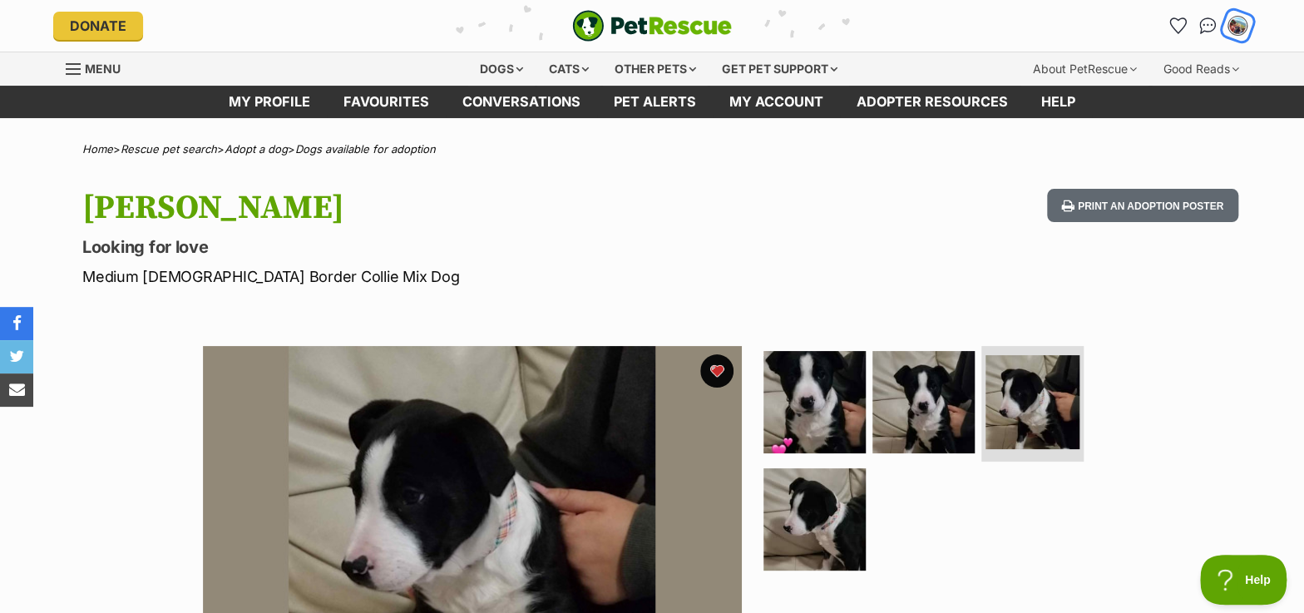
click at [1233, 28] on img "My account" at bounding box center [1237, 26] width 22 height 22
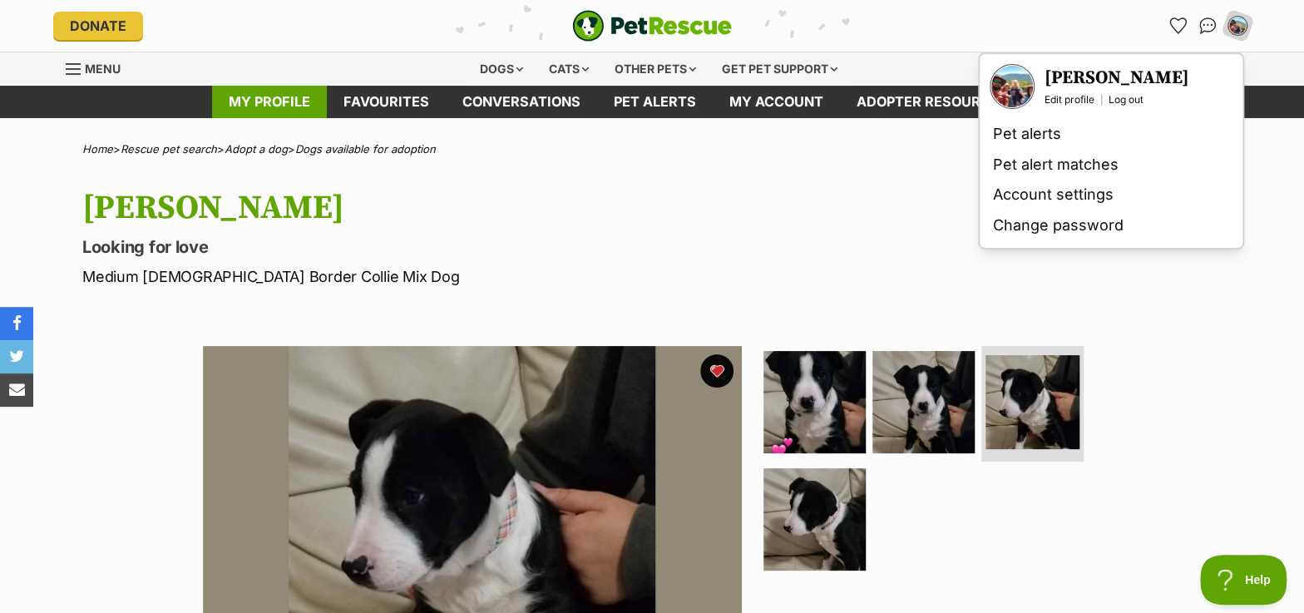
click at [255, 110] on link "My profile" at bounding box center [269, 102] width 115 height 32
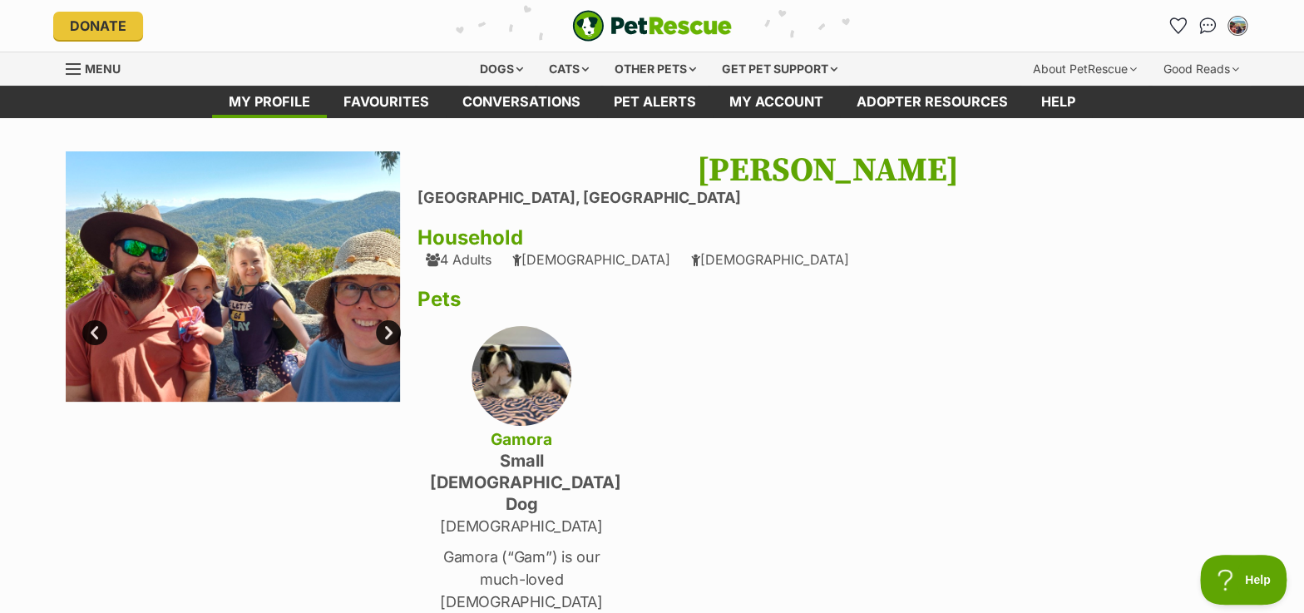
click at [391, 333] on link "Next" at bounding box center [388, 332] width 25 height 25
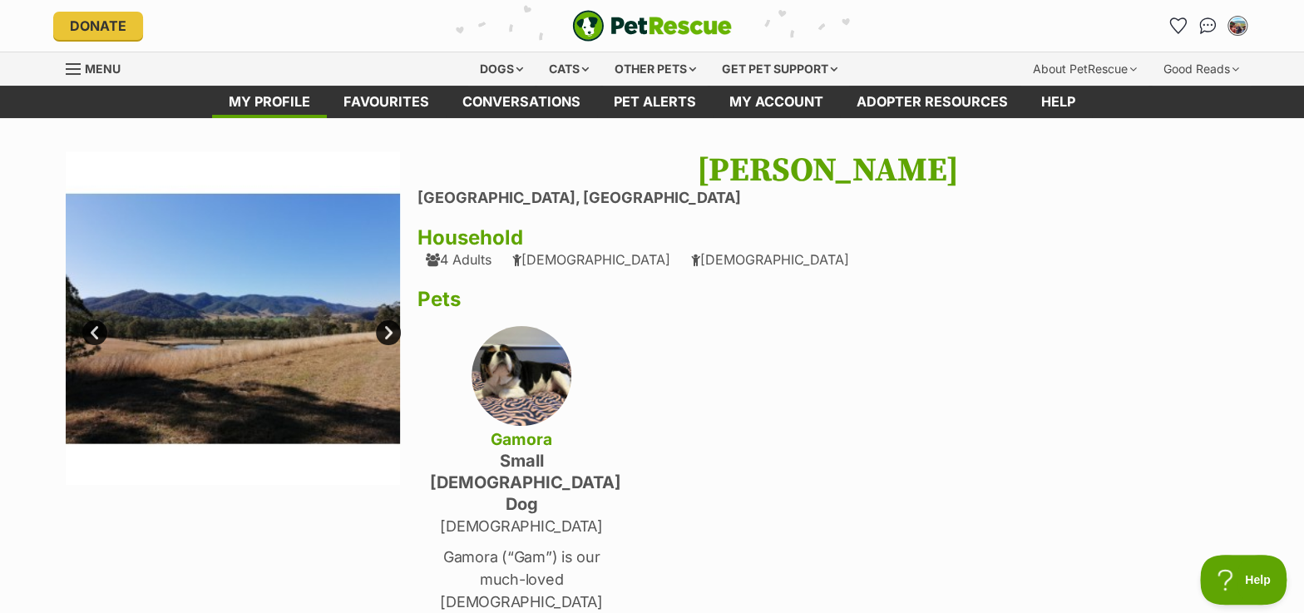
click at [391, 333] on link "Next" at bounding box center [388, 332] width 25 height 25
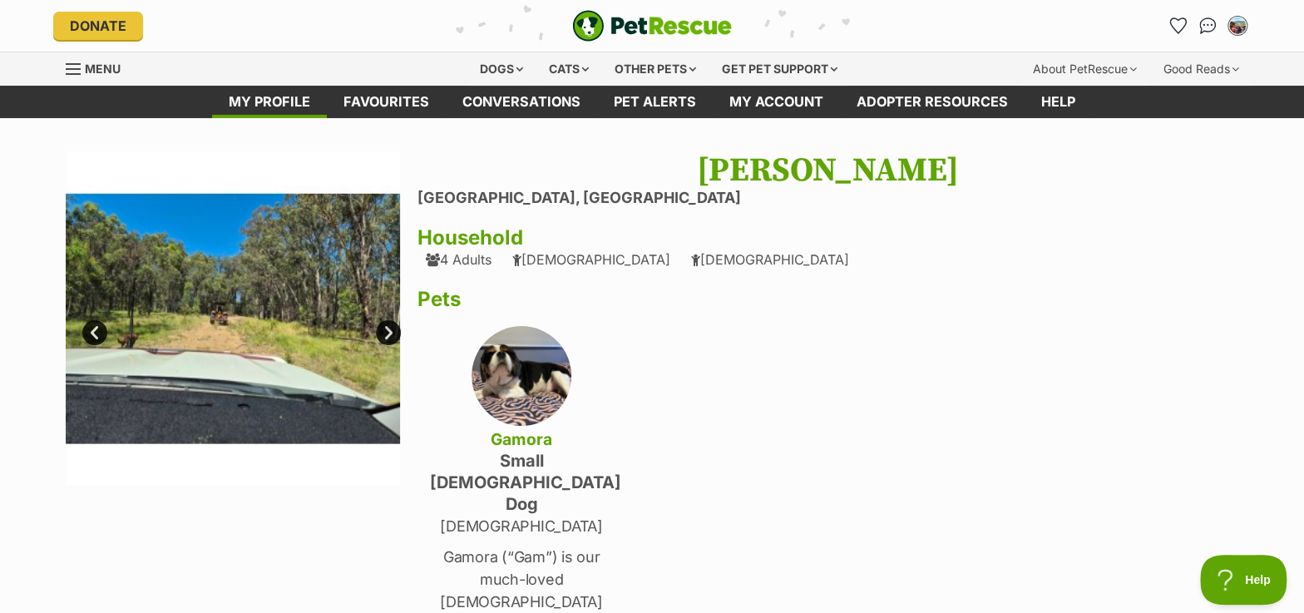
click at [391, 333] on link "Next" at bounding box center [388, 332] width 25 height 25
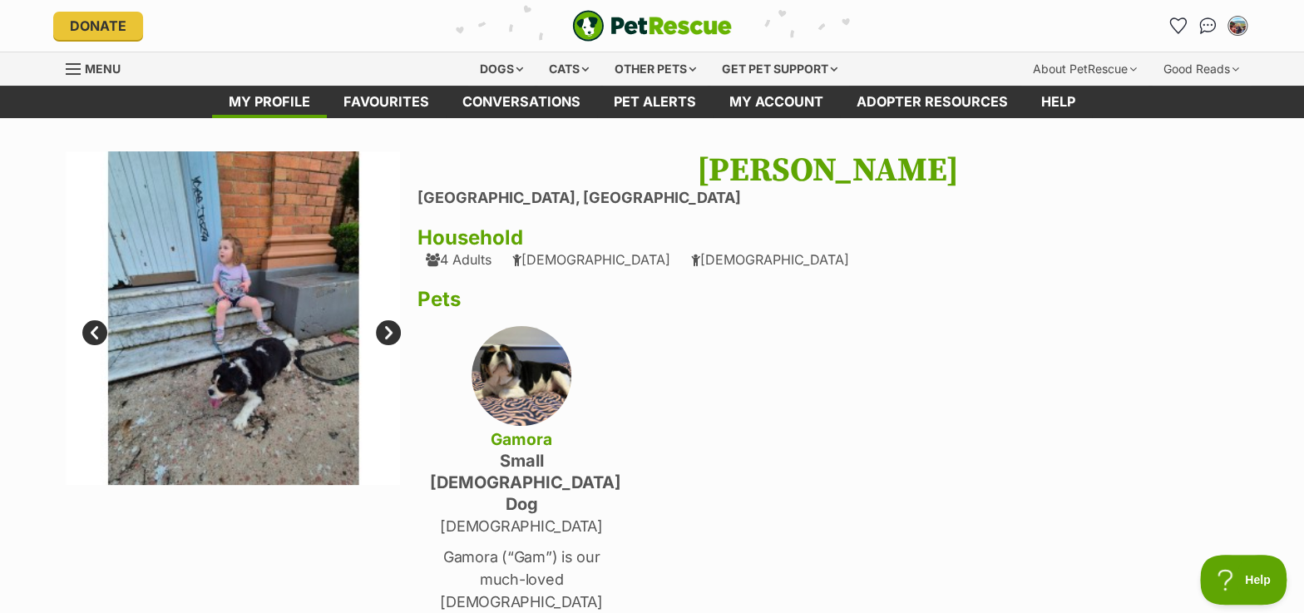
click at [391, 333] on link "Next" at bounding box center [388, 332] width 25 height 25
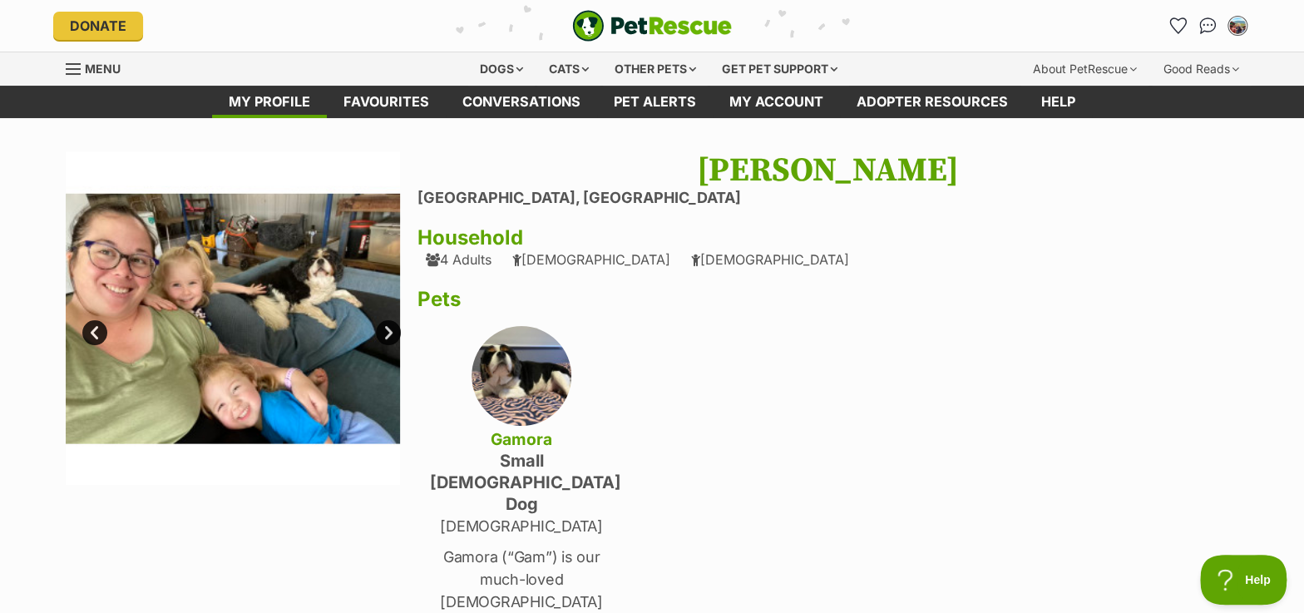
click at [391, 333] on link "Next" at bounding box center [388, 332] width 25 height 25
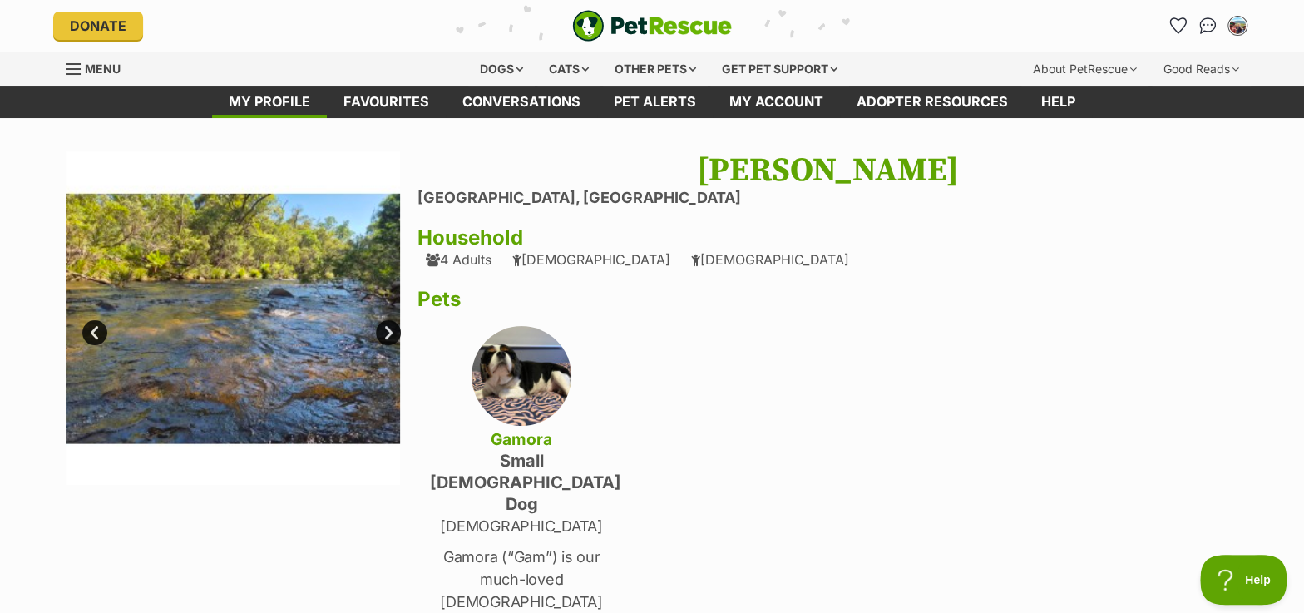
click at [391, 333] on link "Next" at bounding box center [388, 332] width 25 height 25
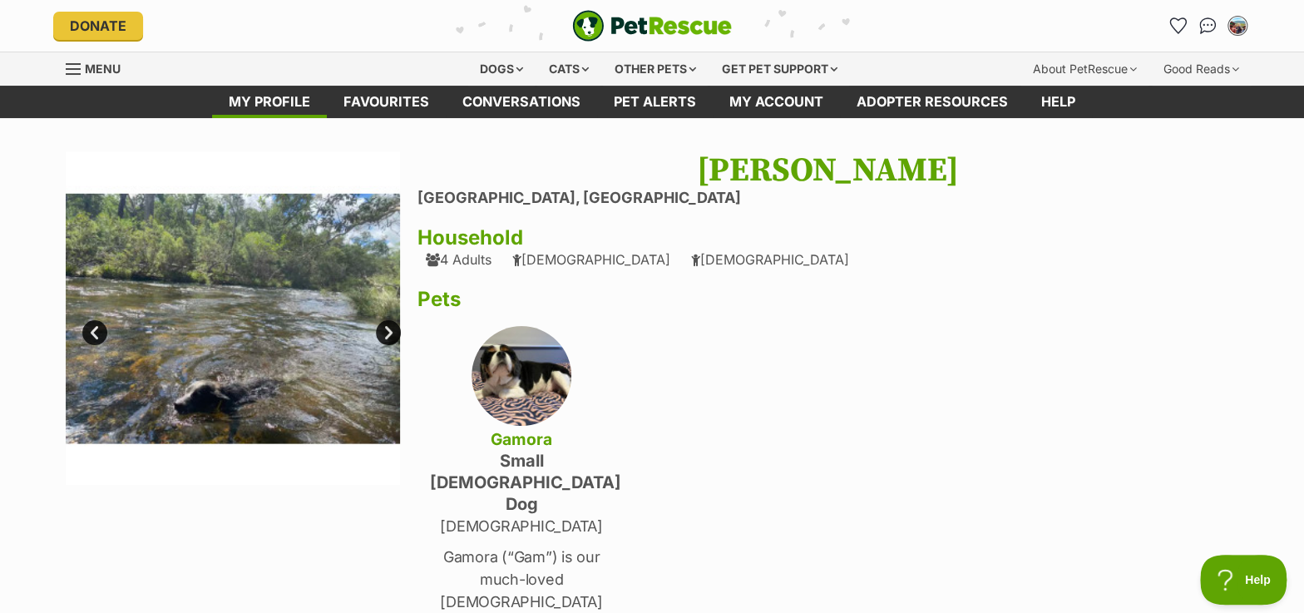
click at [391, 330] on link "Next" at bounding box center [388, 332] width 25 height 25
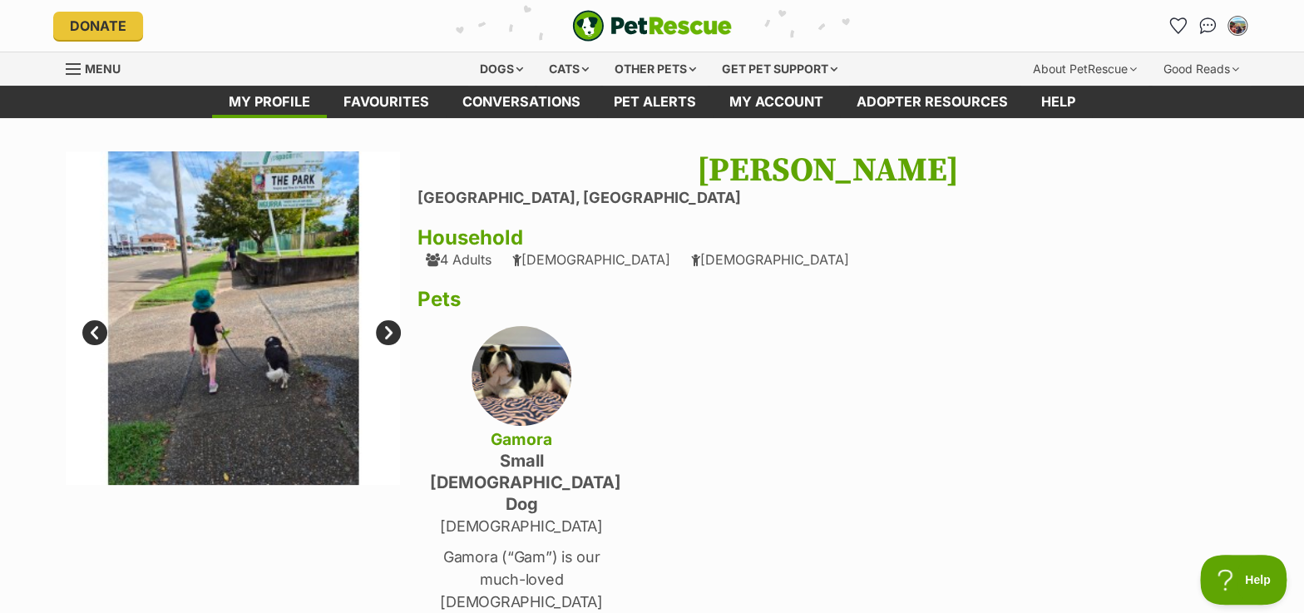
click at [392, 329] on link "Next" at bounding box center [388, 332] width 25 height 25
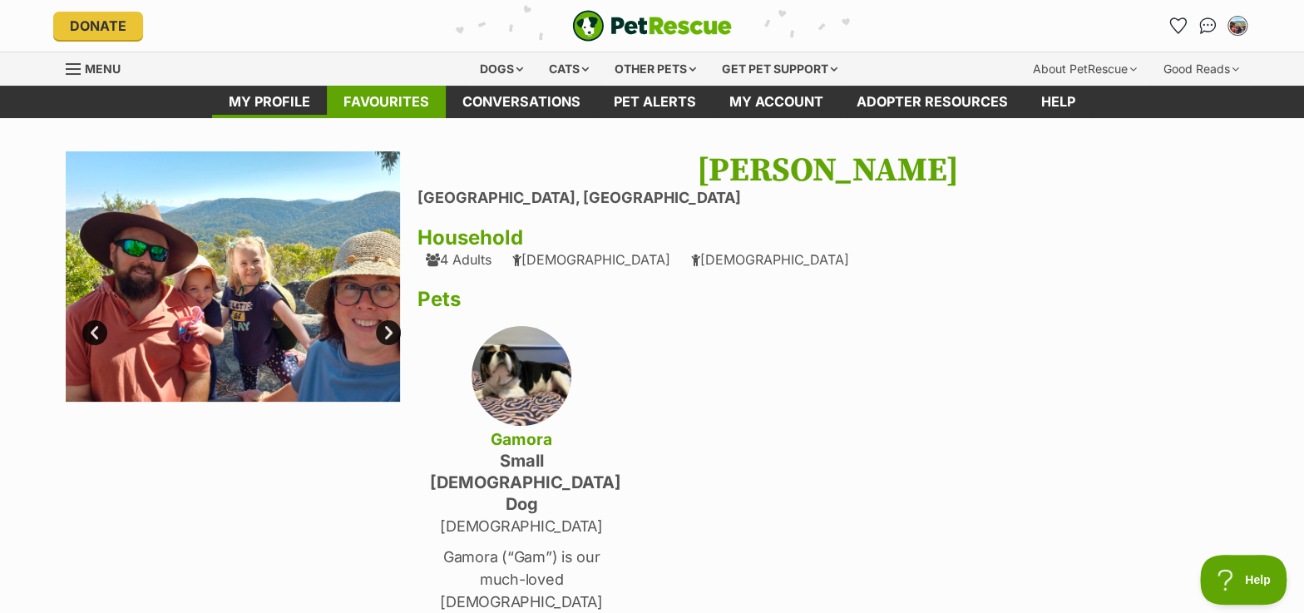
click at [405, 99] on link "Favourites" at bounding box center [386, 102] width 119 height 32
